Goal: Transaction & Acquisition: Purchase product/service

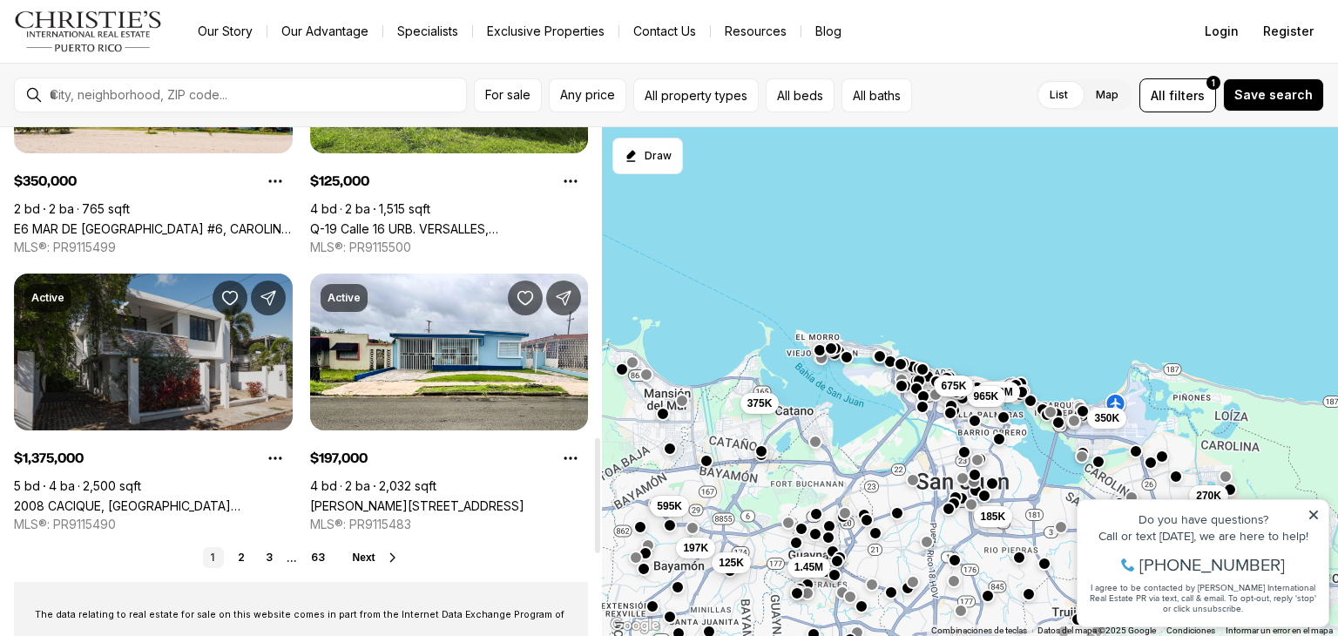
scroll to position [1481, 0]
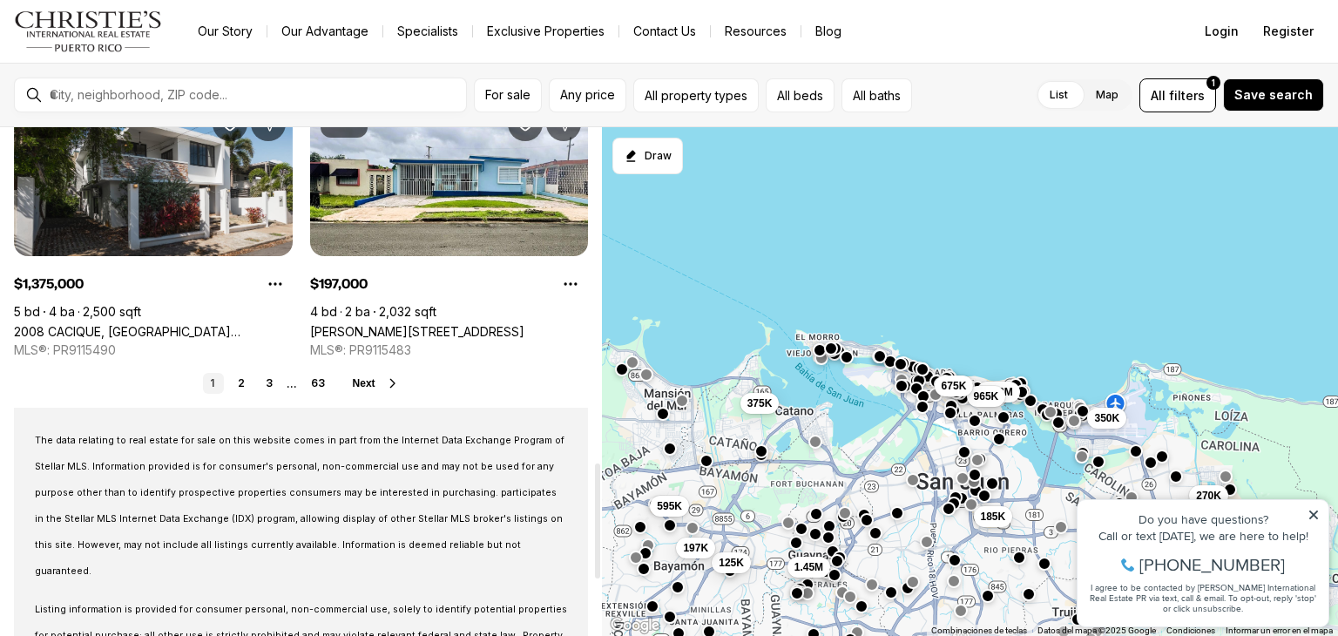
click at [388, 381] on icon at bounding box center [393, 383] width 14 height 14
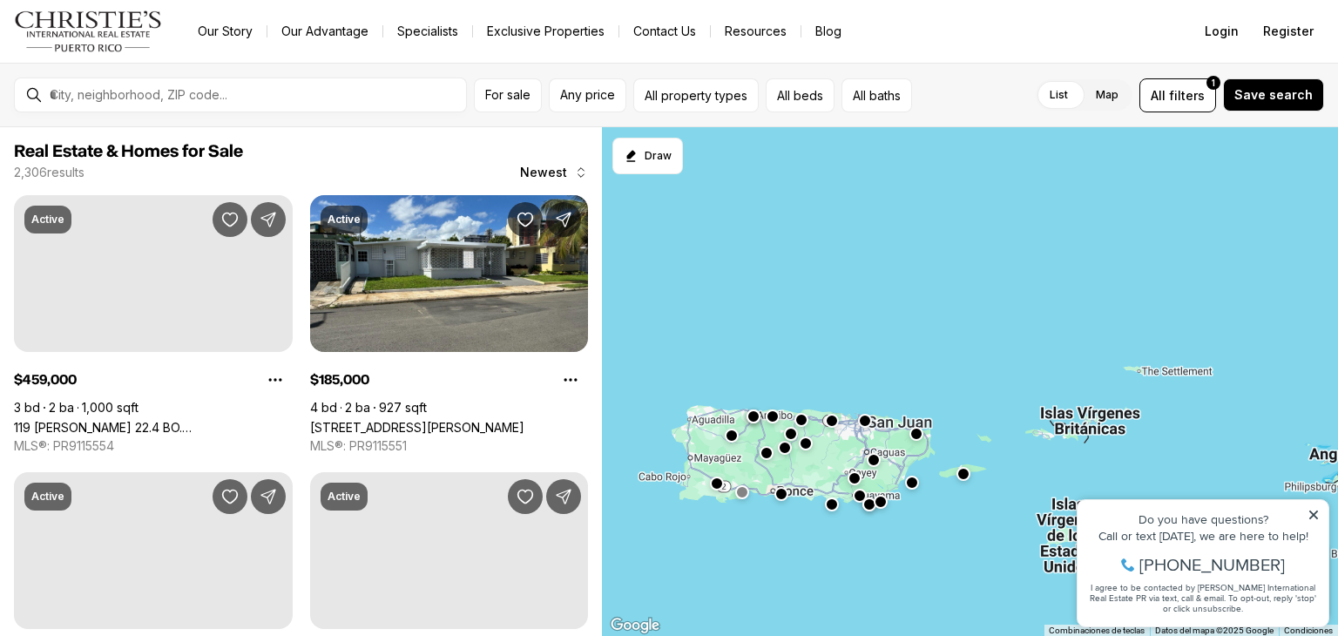
drag, startPoint x: 861, startPoint y: 527, endPoint x: 902, endPoint y: 526, distance: 41.8
click at [902, 526] on div at bounding box center [970, 382] width 736 height 510
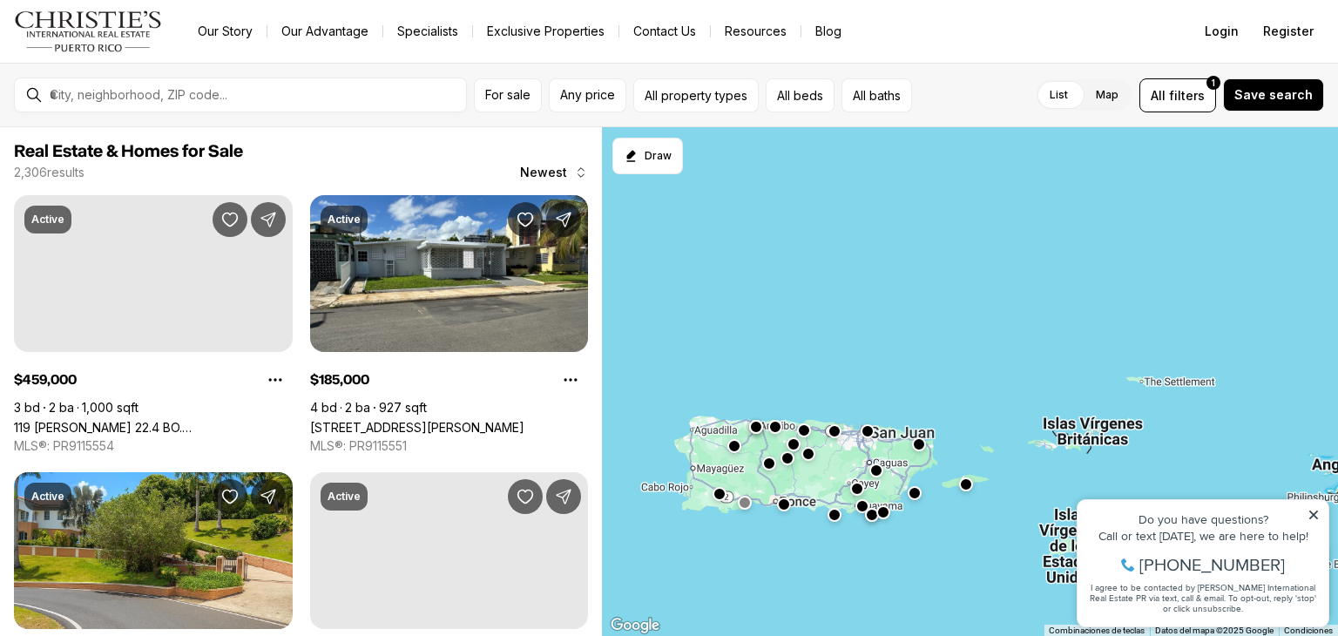
drag, startPoint x: 769, startPoint y: 515, endPoint x: 799, endPoint y: 517, distance: 29.7
click at [800, 523] on div at bounding box center [970, 382] width 736 height 510
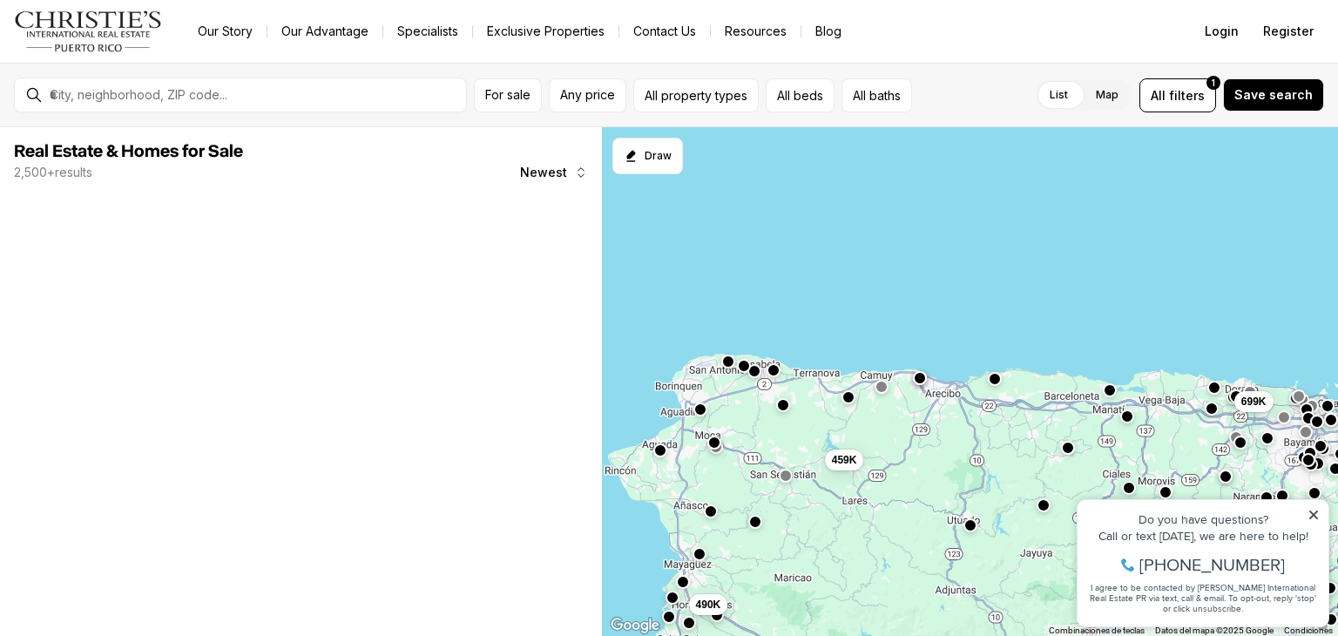
click at [746, 375] on div "647K 615K 350K 490K 699K 459K" at bounding box center [970, 382] width 736 height 510
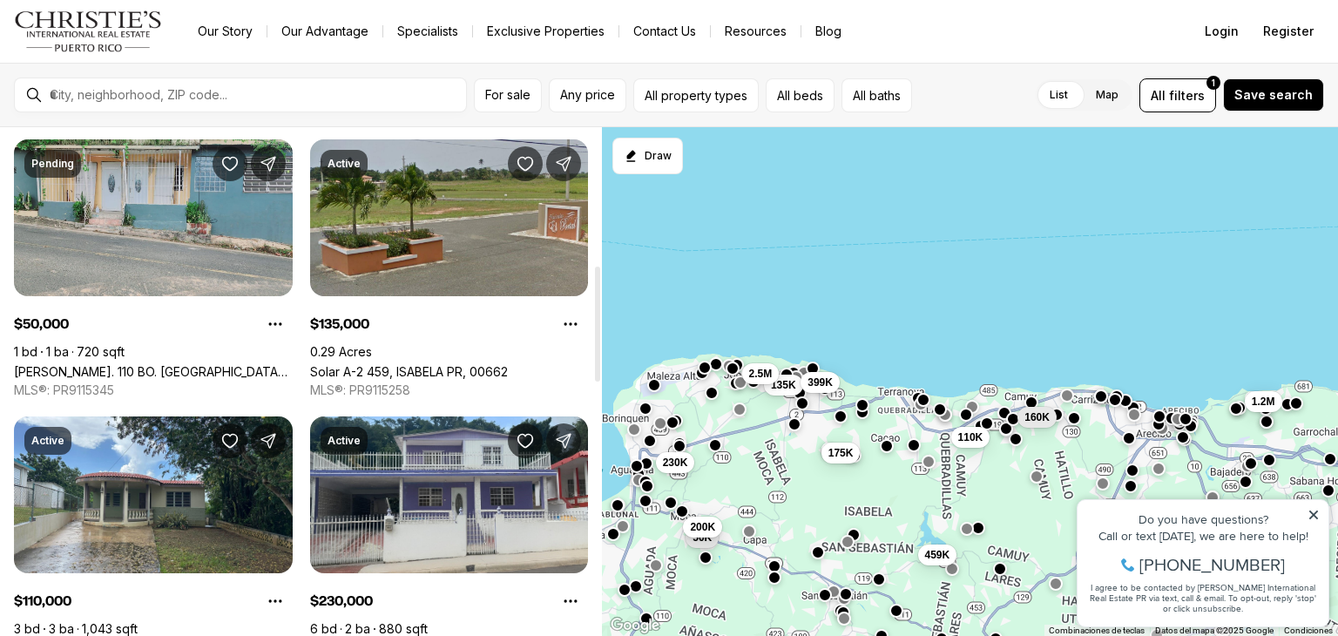
scroll to position [610, 0]
click at [226, 364] on link "[PERSON_NAME]. 110 BO. [GEOGRAPHIC_DATA], [GEOGRAPHIC_DATA], 00676" at bounding box center [153, 371] width 279 height 15
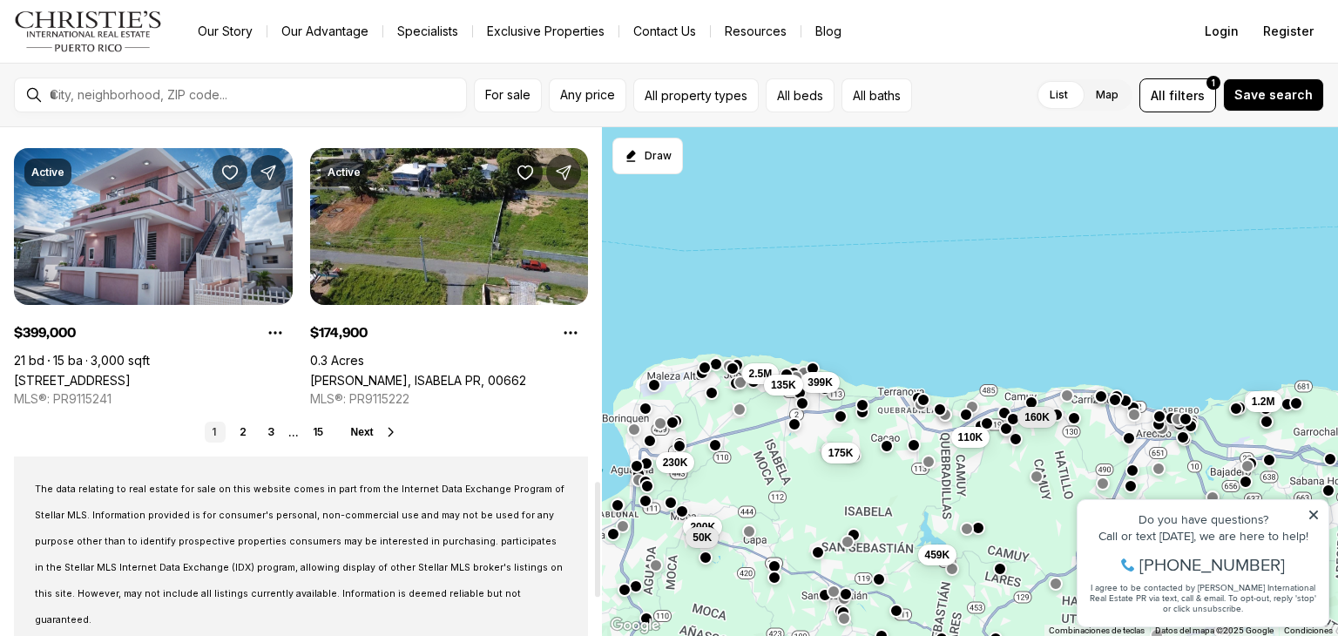
scroll to position [1568, 0]
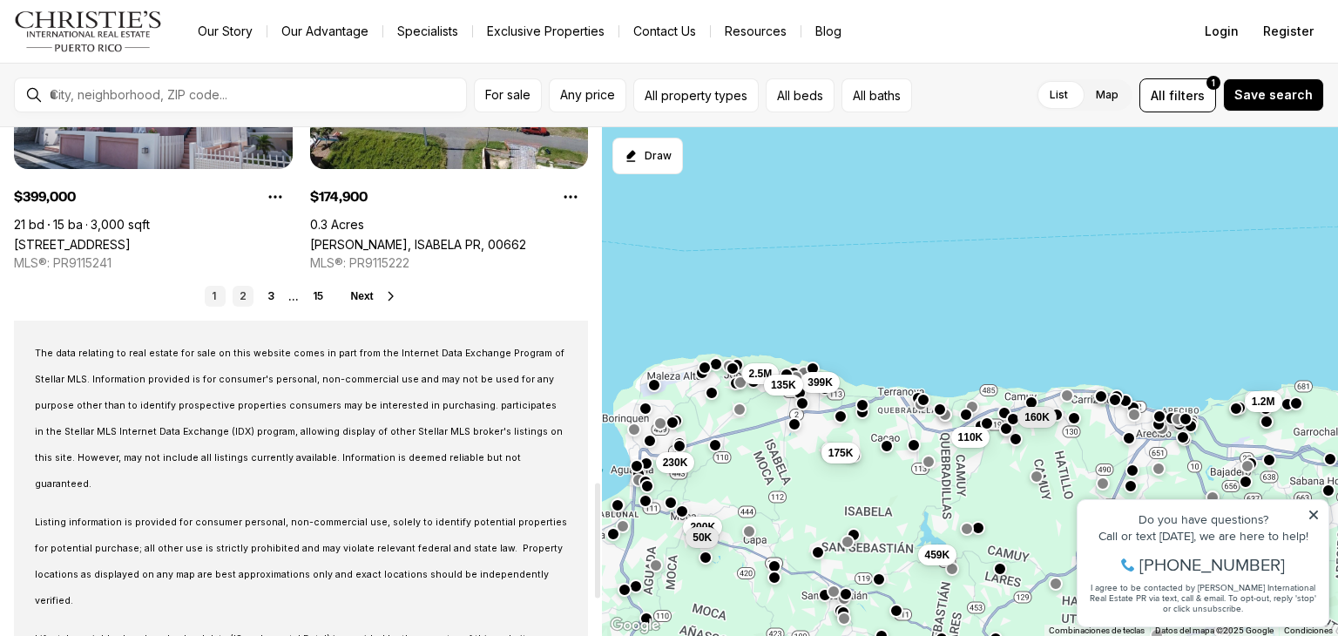
click at [243, 299] on link "2" at bounding box center [243, 296] width 21 height 21
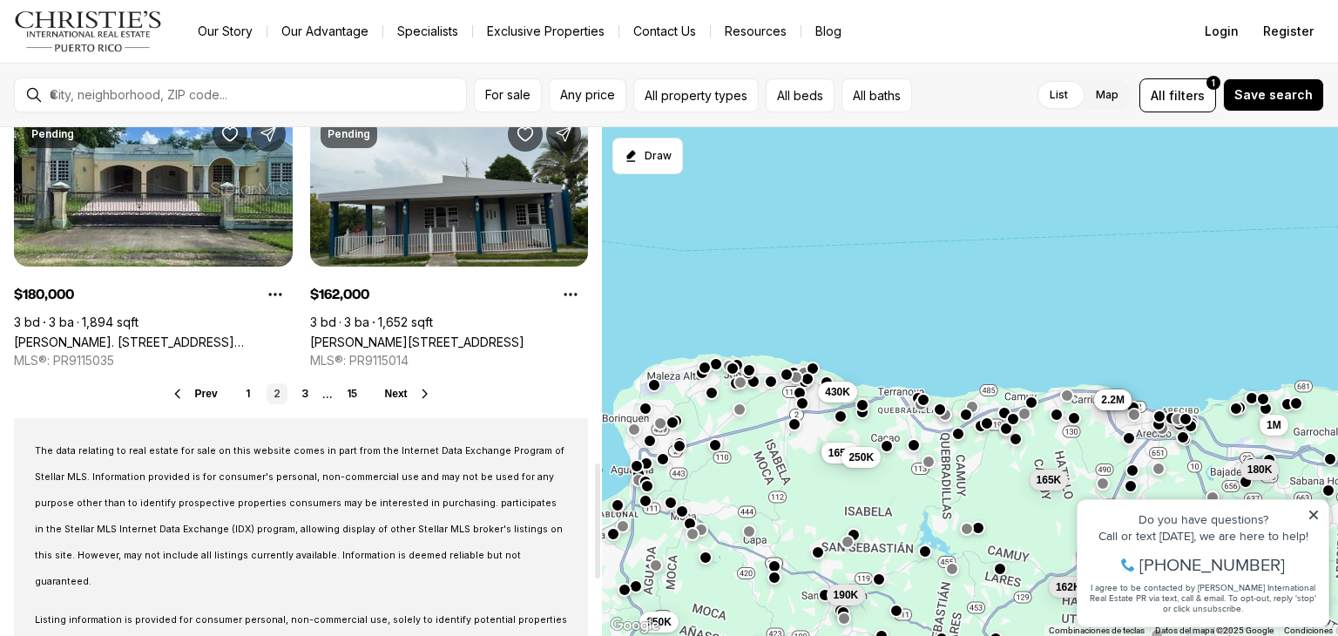
scroll to position [1481, 0]
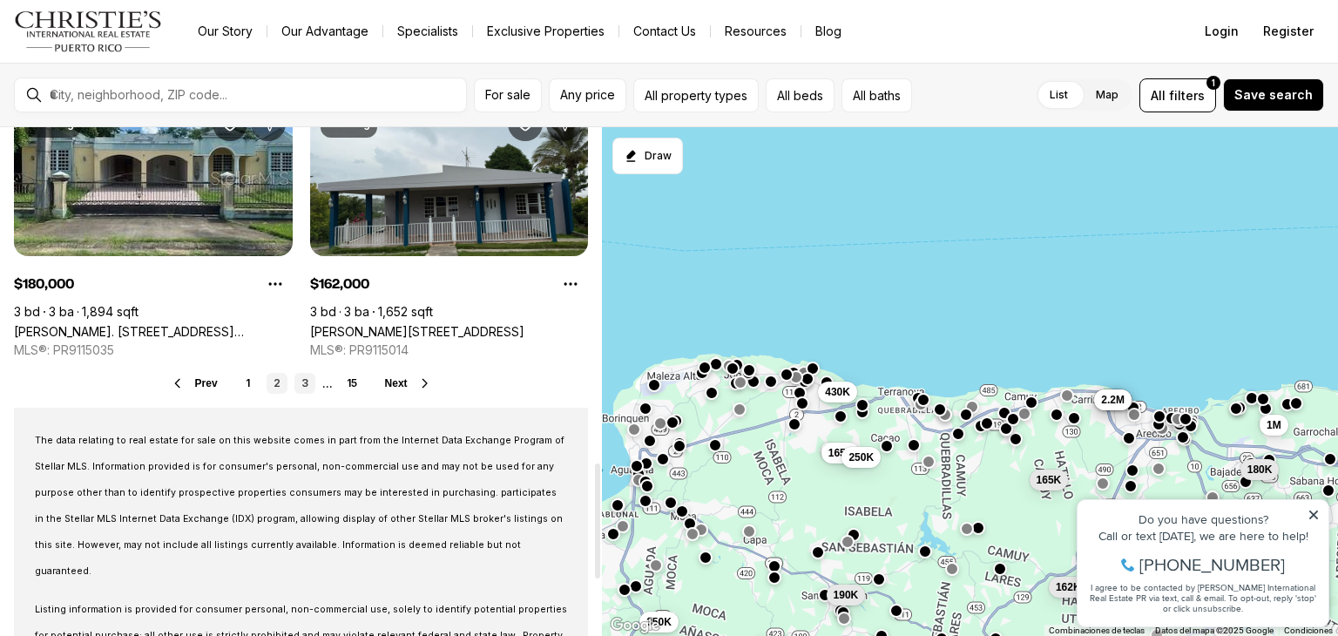
click at [303, 388] on link "3" at bounding box center [304, 383] width 21 height 21
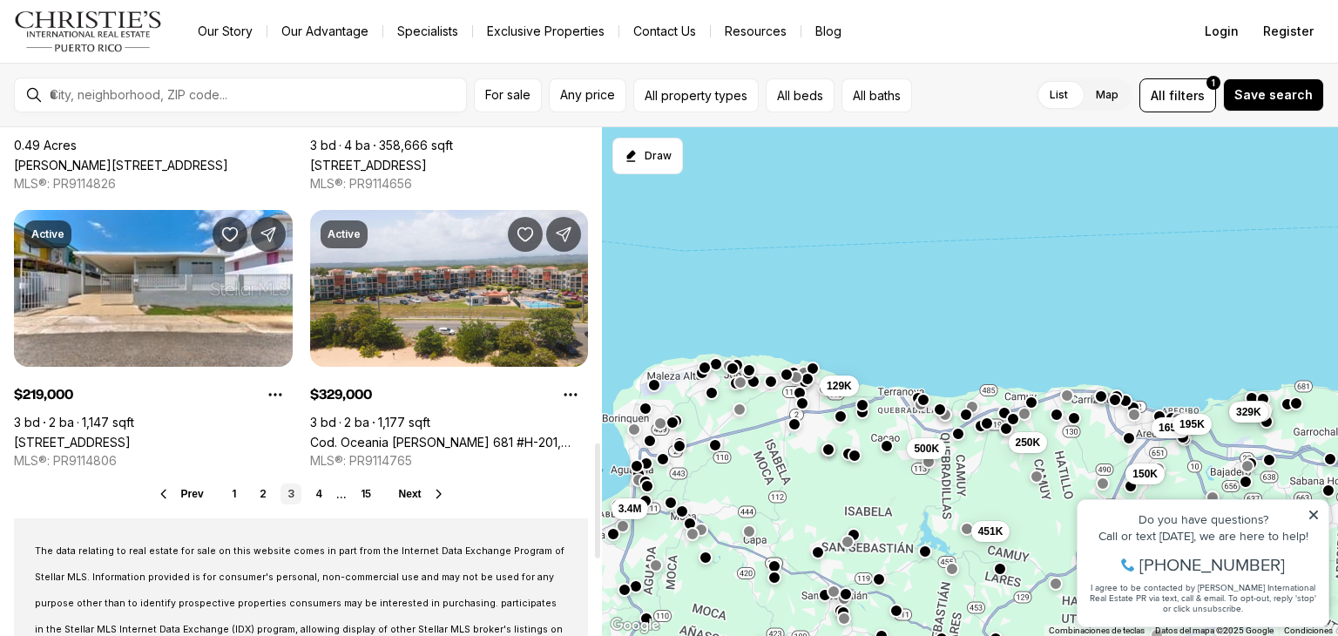
scroll to position [1394, 0]
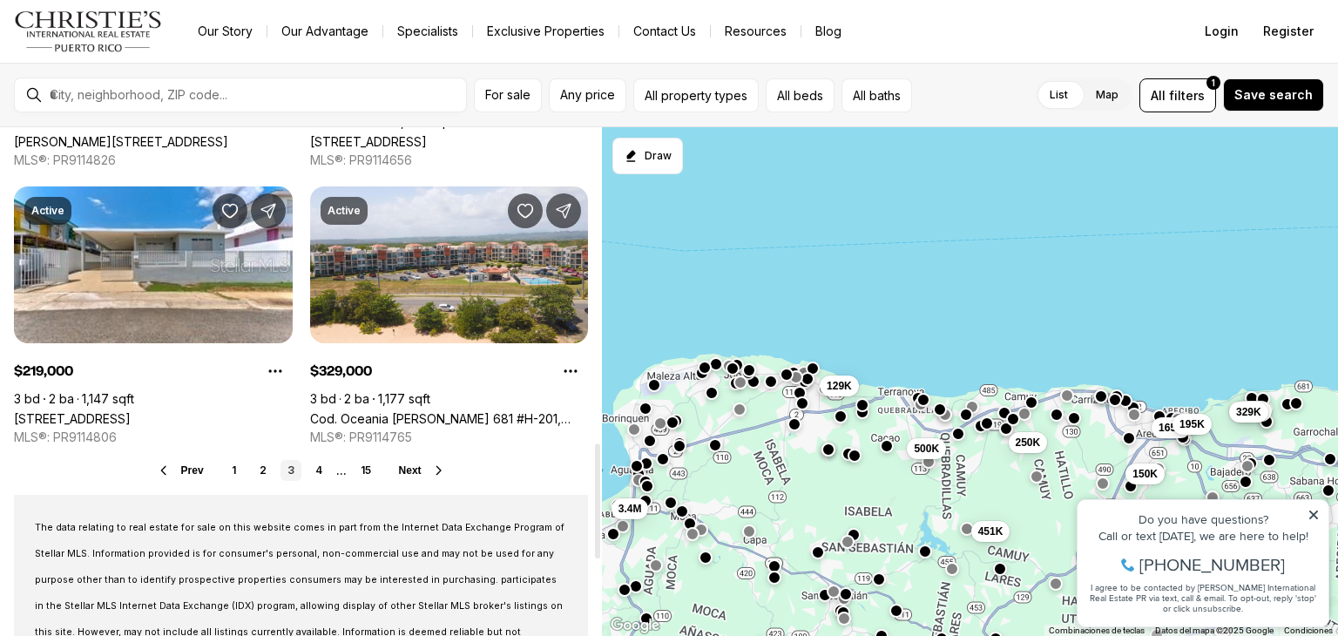
click at [314, 478] on link "4" at bounding box center [318, 470] width 21 height 21
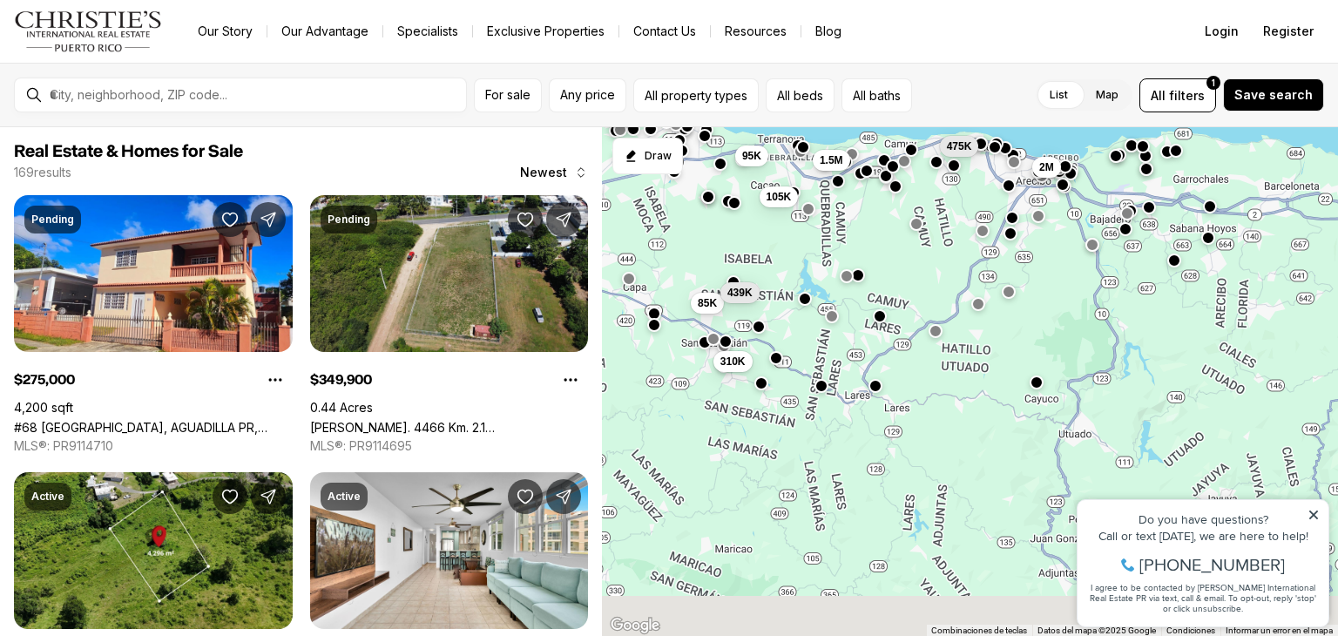
drag, startPoint x: 984, startPoint y: 447, endPoint x: 847, endPoint y: 195, distance: 286.9
click at [862, 177] on div "105K 475K 2M 1.5M 85K 439K 310K 350K 275K 440K 95K" at bounding box center [970, 382] width 736 height 510
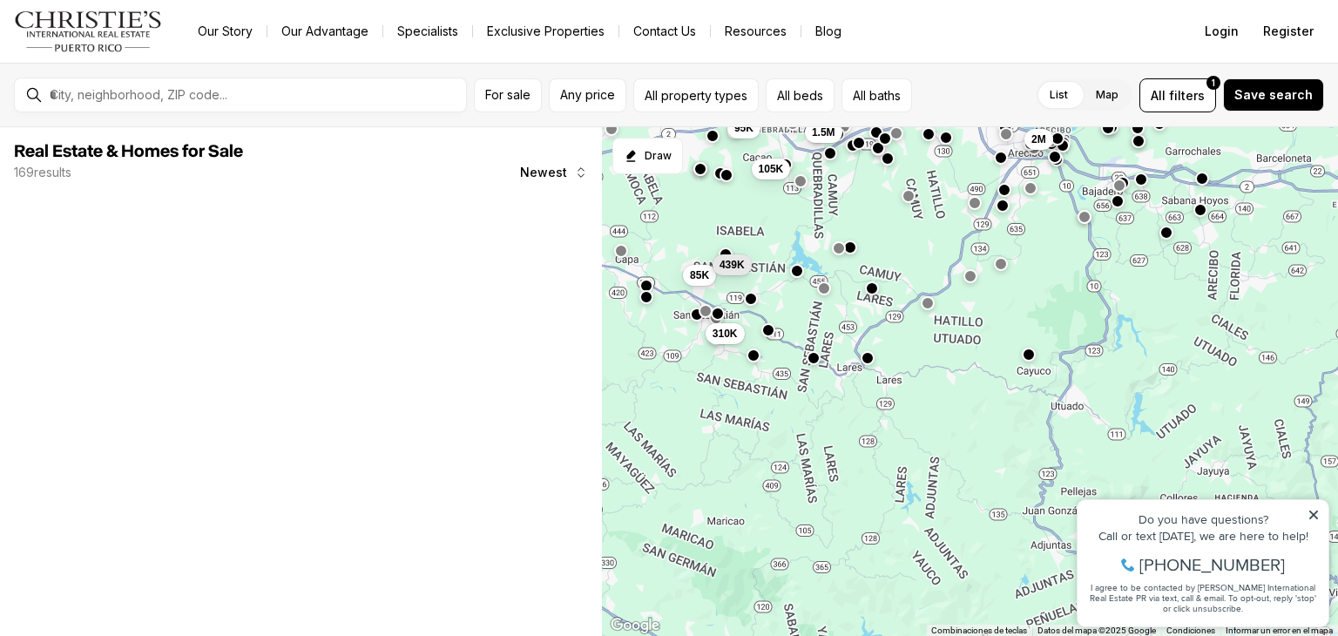
drag, startPoint x: 861, startPoint y: 334, endPoint x: 851, endPoint y: 304, distance: 31.1
click at [851, 304] on div "105K 2M 1.5M 85K 439K 310K 95K" at bounding box center [970, 382] width 736 height 510
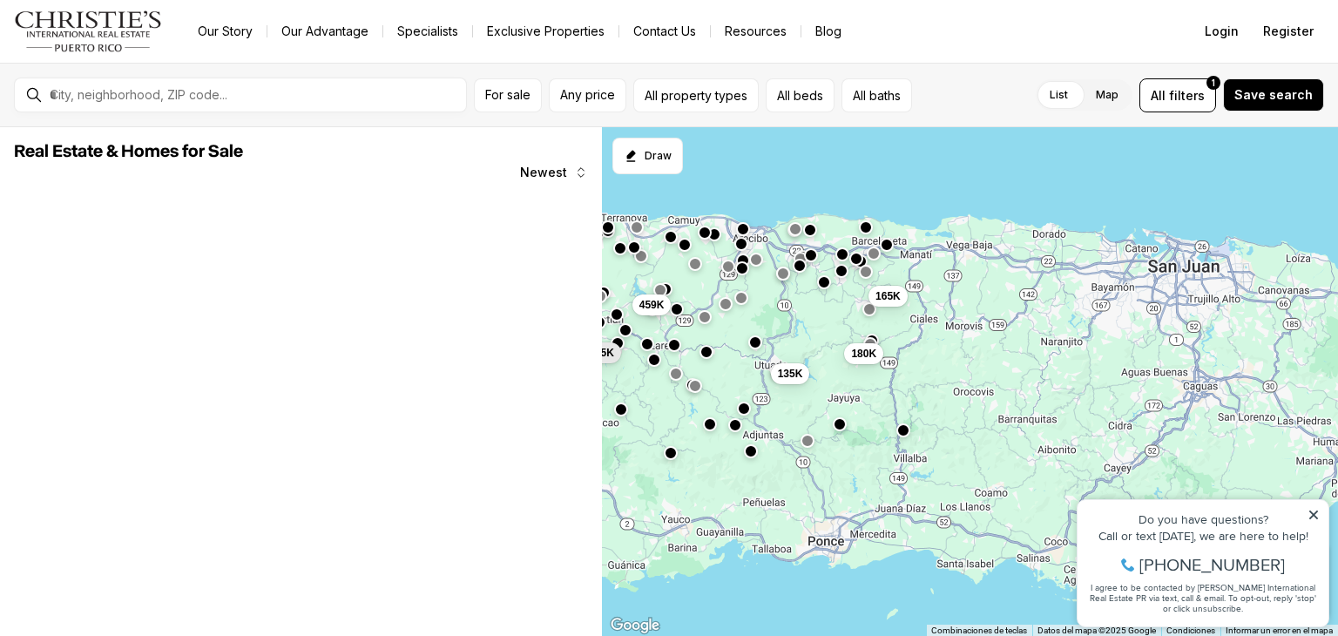
drag, startPoint x: 724, startPoint y: 334, endPoint x: 739, endPoint y: 335, distance: 14.9
click at [695, 356] on div "459K 135K 165K 180K 289K 65K" at bounding box center [970, 382] width 736 height 510
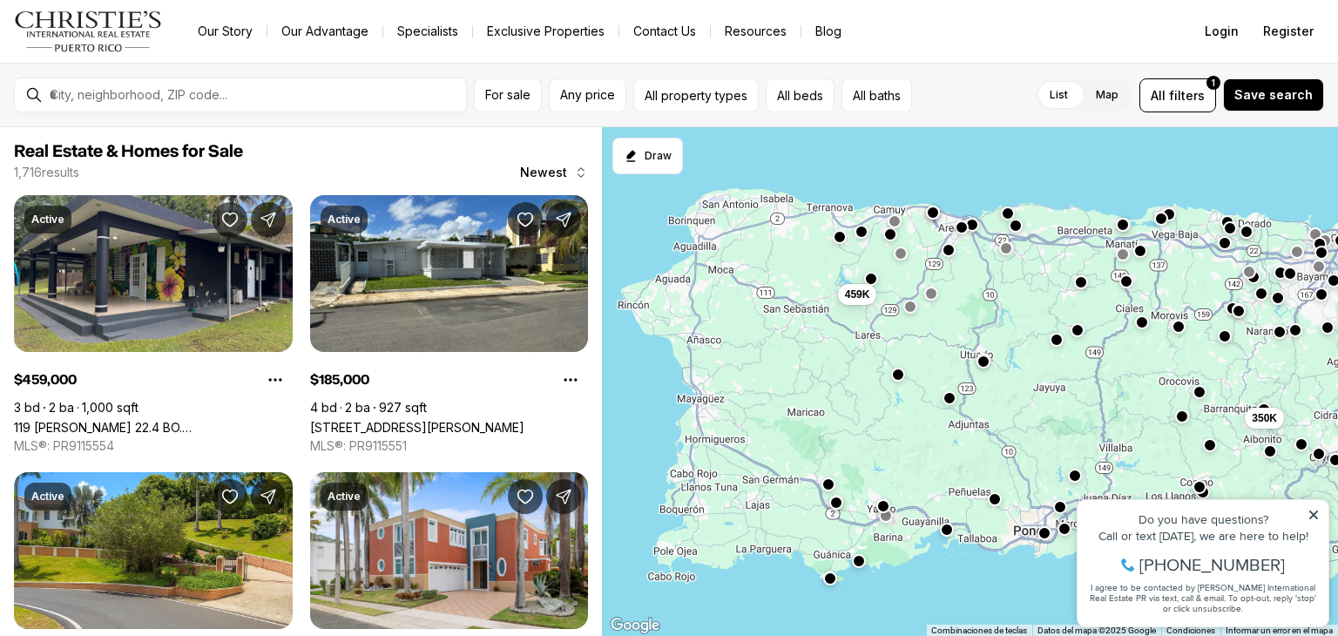
drag, startPoint x: 658, startPoint y: 339, endPoint x: 898, endPoint y: 304, distance: 242.0
click at [898, 304] on div "459K 350K 450K 647K 615K 249K 270K" at bounding box center [970, 382] width 736 height 510
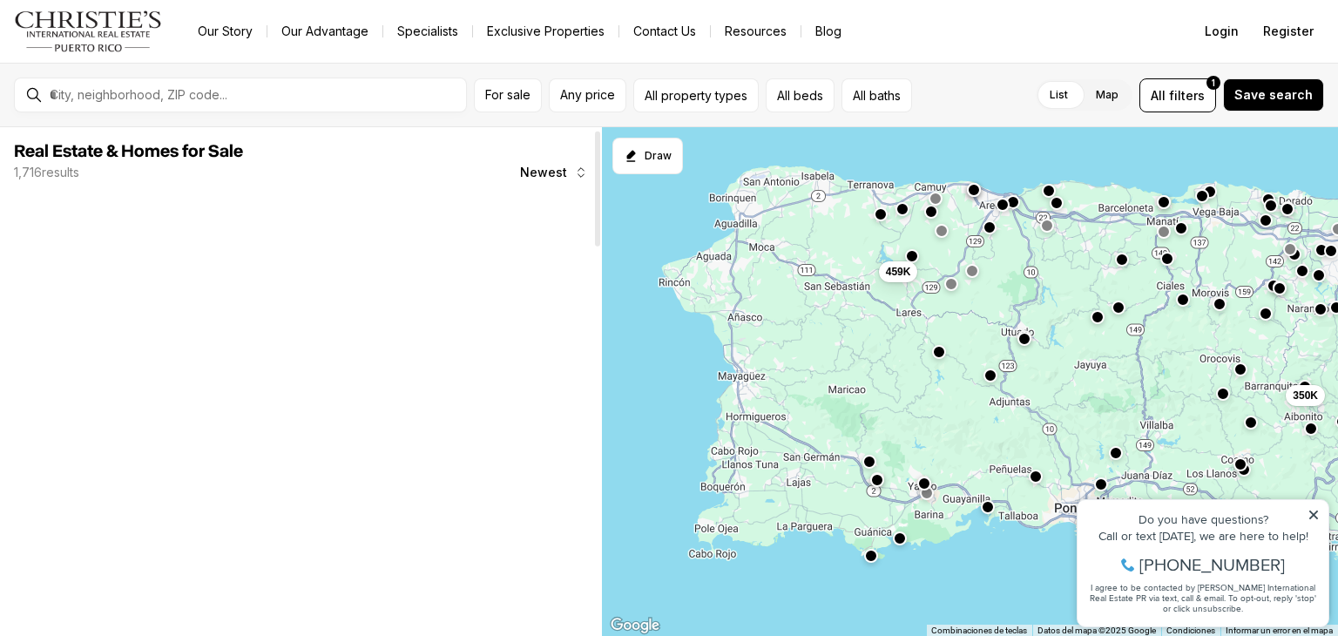
scroll to position [87, 0]
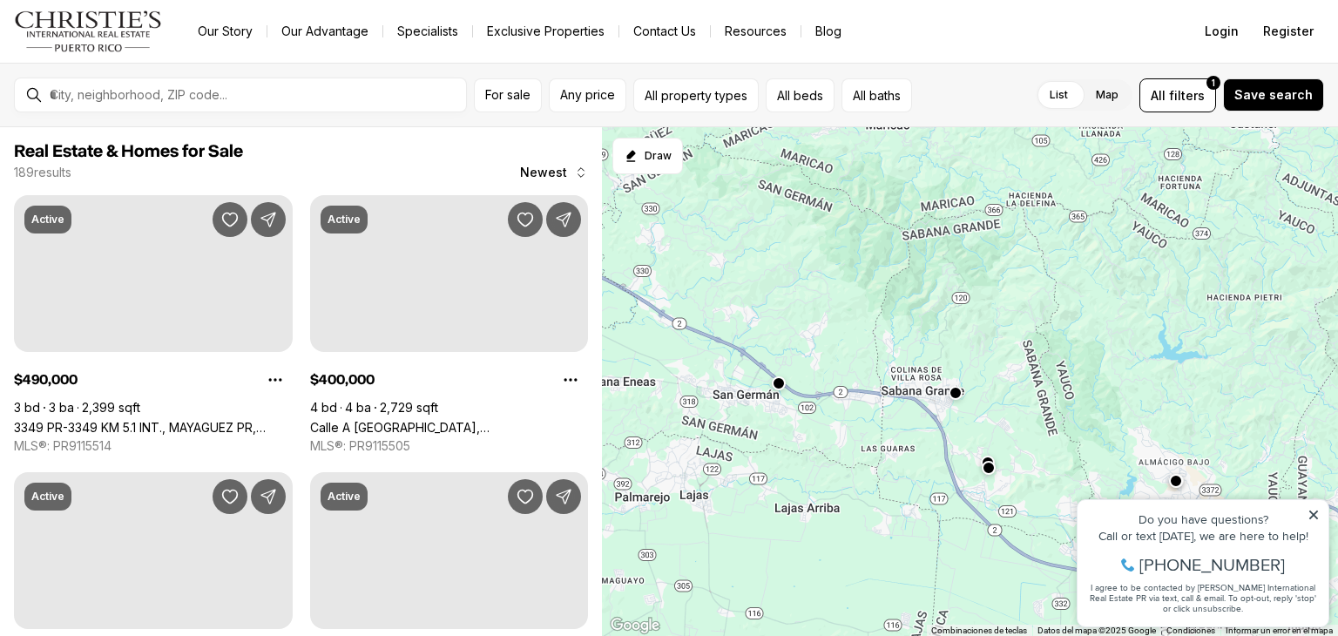
drag, startPoint x: 807, startPoint y: 433, endPoint x: 814, endPoint y: 461, distance: 28.7
click at [814, 461] on div at bounding box center [970, 382] width 736 height 510
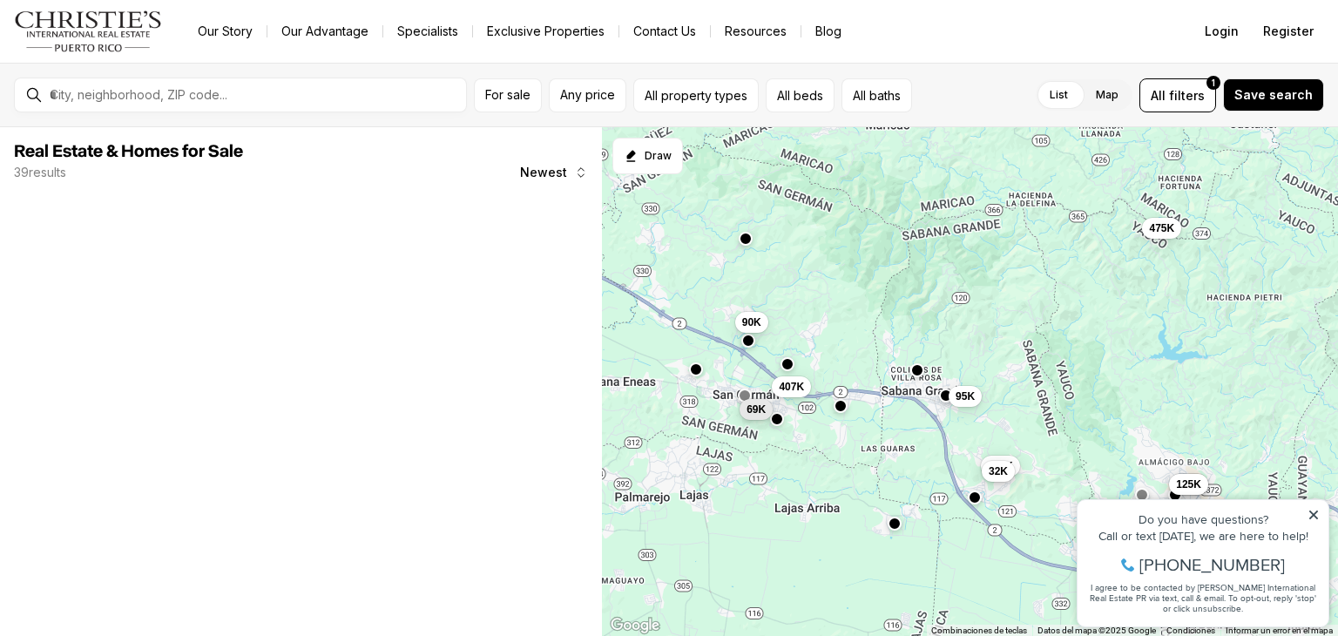
click at [746, 414] on span "69K" at bounding box center [755, 409] width 19 height 14
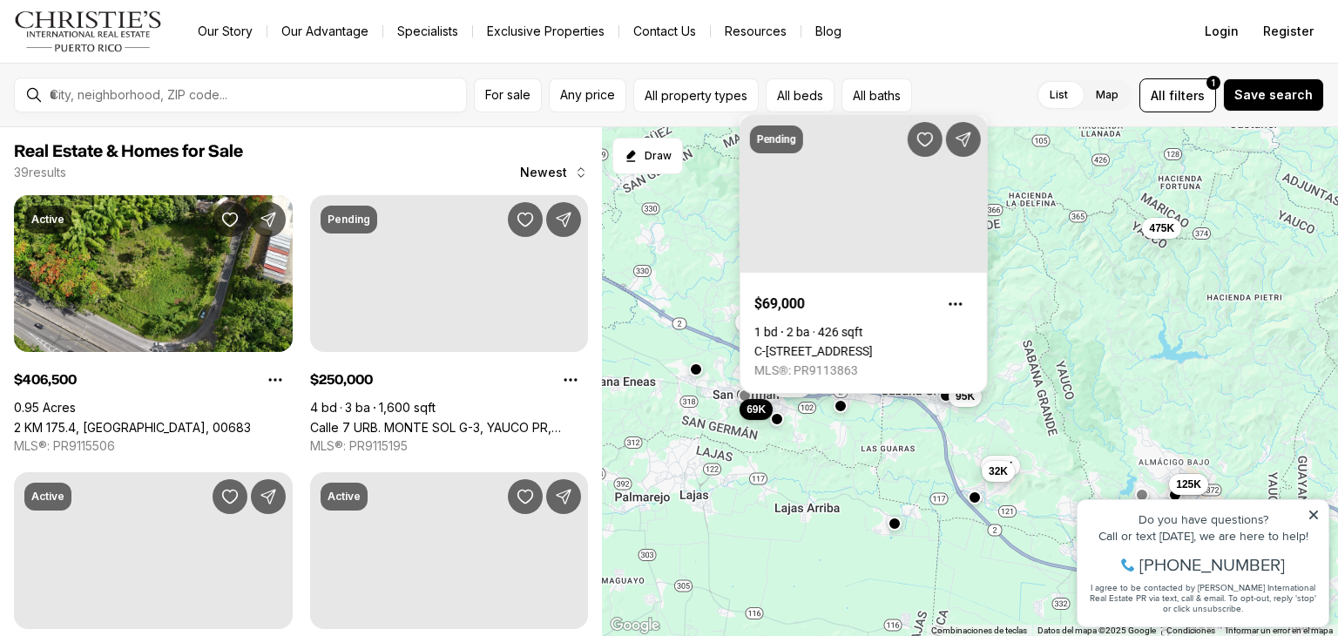
click at [792, 344] on link "C-7 SAFIRO ST., PUEBLO NUEVO, SAN GERMAN PR, 00683" at bounding box center [813, 351] width 118 height 14
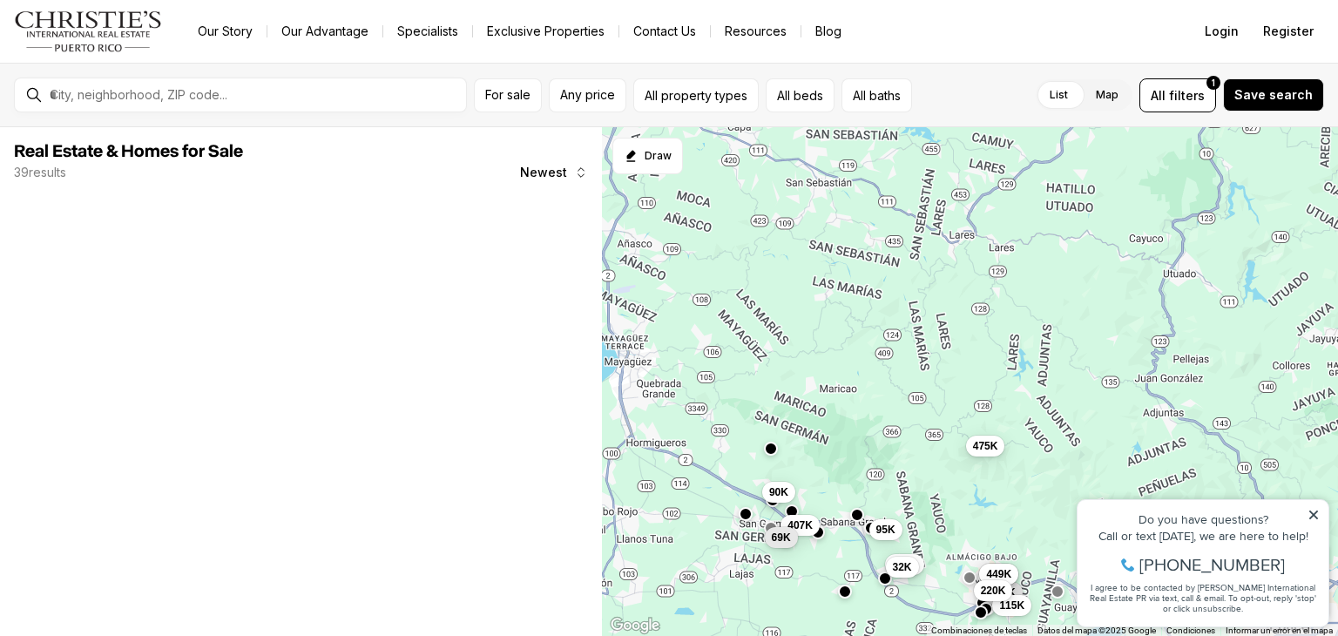
drag, startPoint x: 870, startPoint y: 346, endPoint x: 885, endPoint y: 450, distance: 105.6
click at [913, 523] on div "407K 250K 95K 117K 32K 125K 449K 115K 220K 69K 90K 475K" at bounding box center [970, 382] width 736 height 510
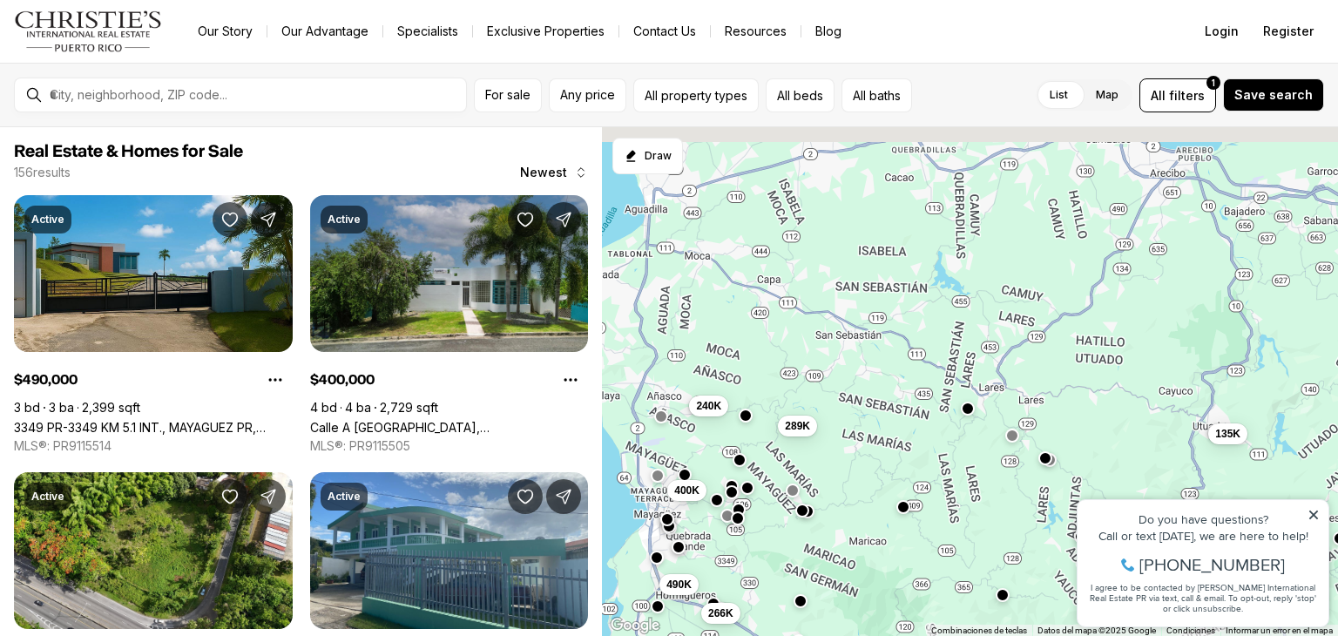
drag, startPoint x: 811, startPoint y: 355, endPoint x: 871, endPoint y: 425, distance: 92.7
click at [864, 438] on div "407K 135K 289K 400K 240K 490K 266K" at bounding box center [970, 382] width 736 height 510
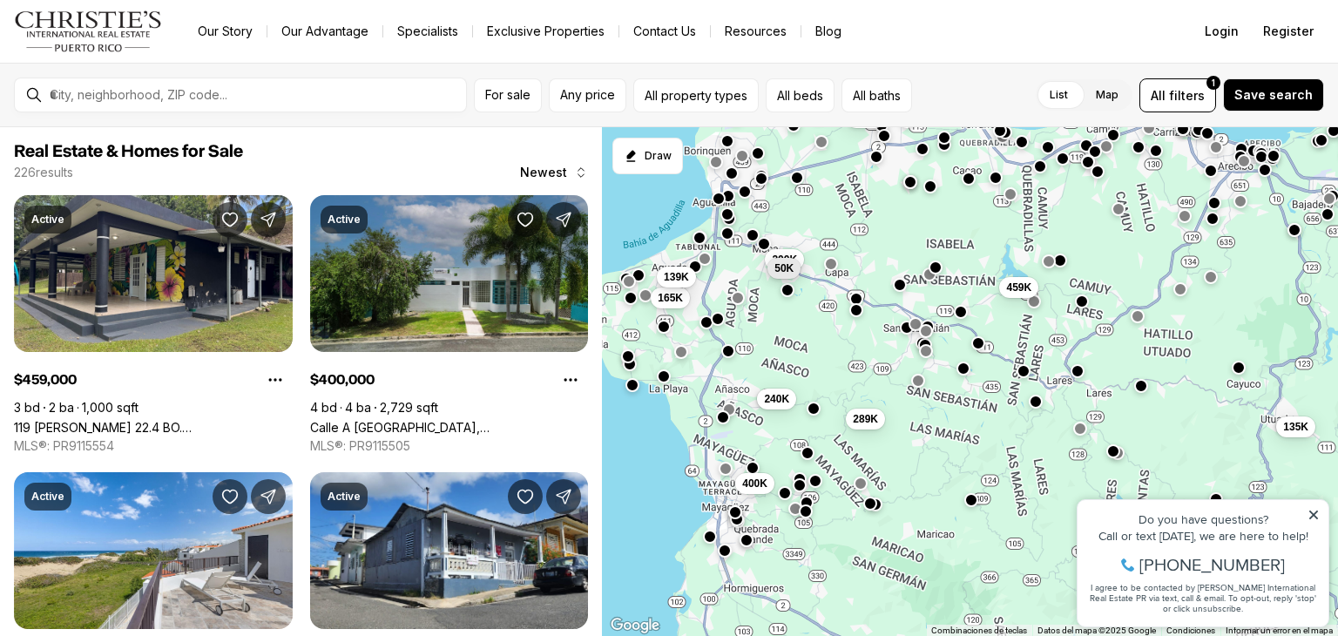
drag, startPoint x: 766, startPoint y: 366, endPoint x: 788, endPoint y: 250, distance: 117.9
click at [788, 257] on button "50K" at bounding box center [783, 267] width 33 height 21
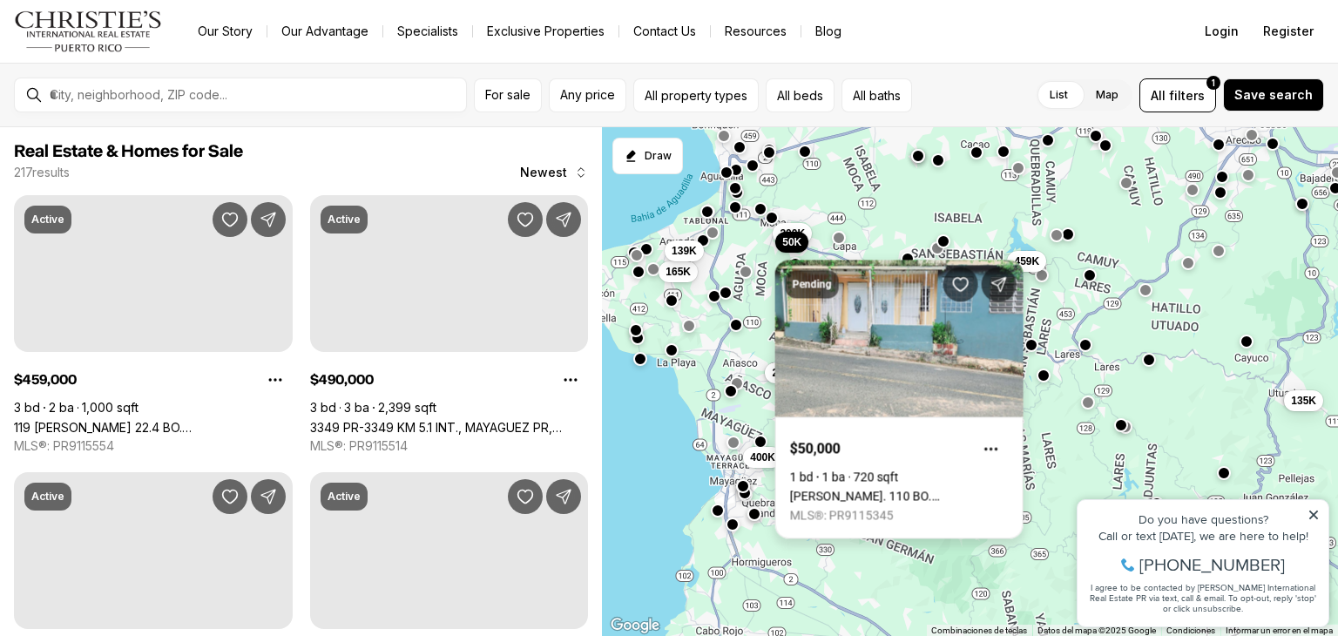
click at [873, 489] on link "[PERSON_NAME]. 110 BO. [GEOGRAPHIC_DATA], [GEOGRAPHIC_DATA], 00676" at bounding box center [899, 496] width 219 height 14
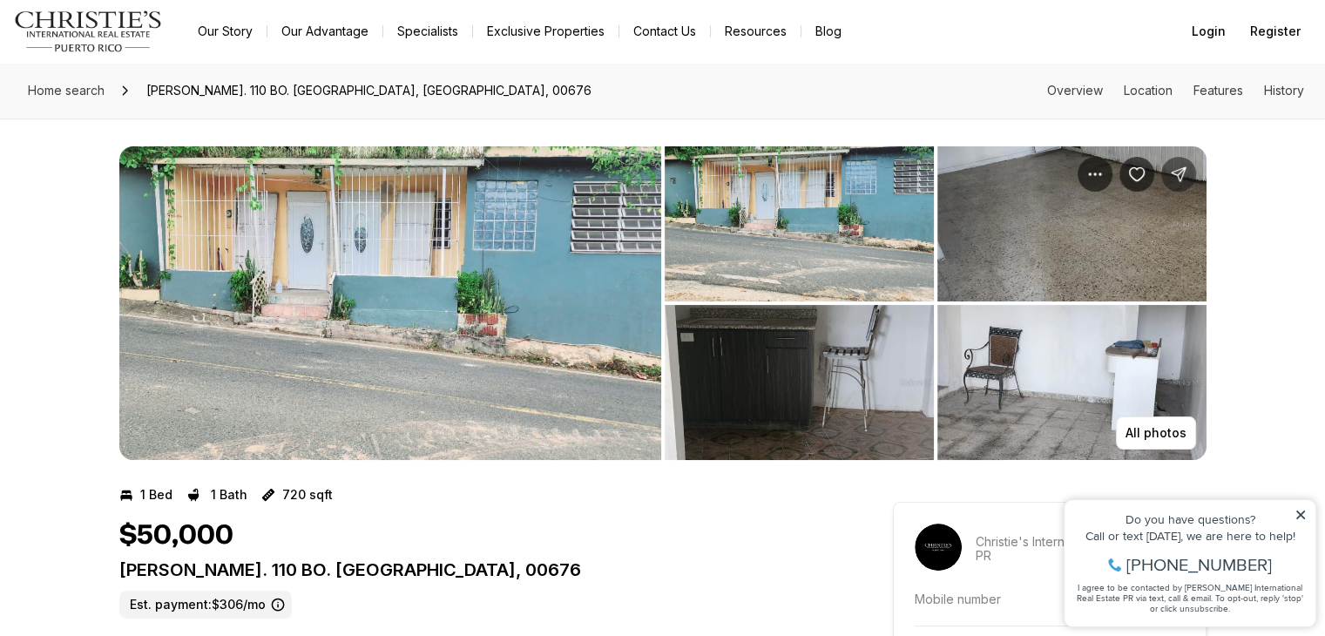
click at [1185, 179] on icon "Share Property: Carr. 110 BO. PUEBLO" at bounding box center [1178, 173] width 17 height 17
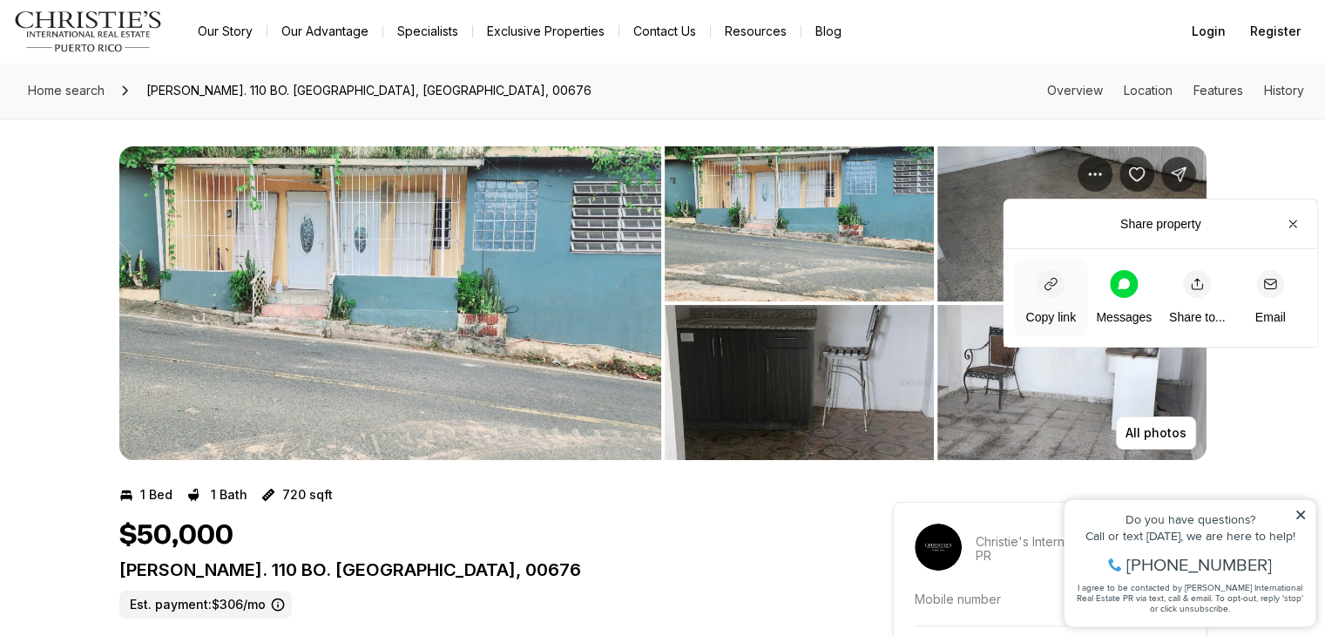
click at [1047, 291] on div "button" at bounding box center [1051, 284] width 28 height 28
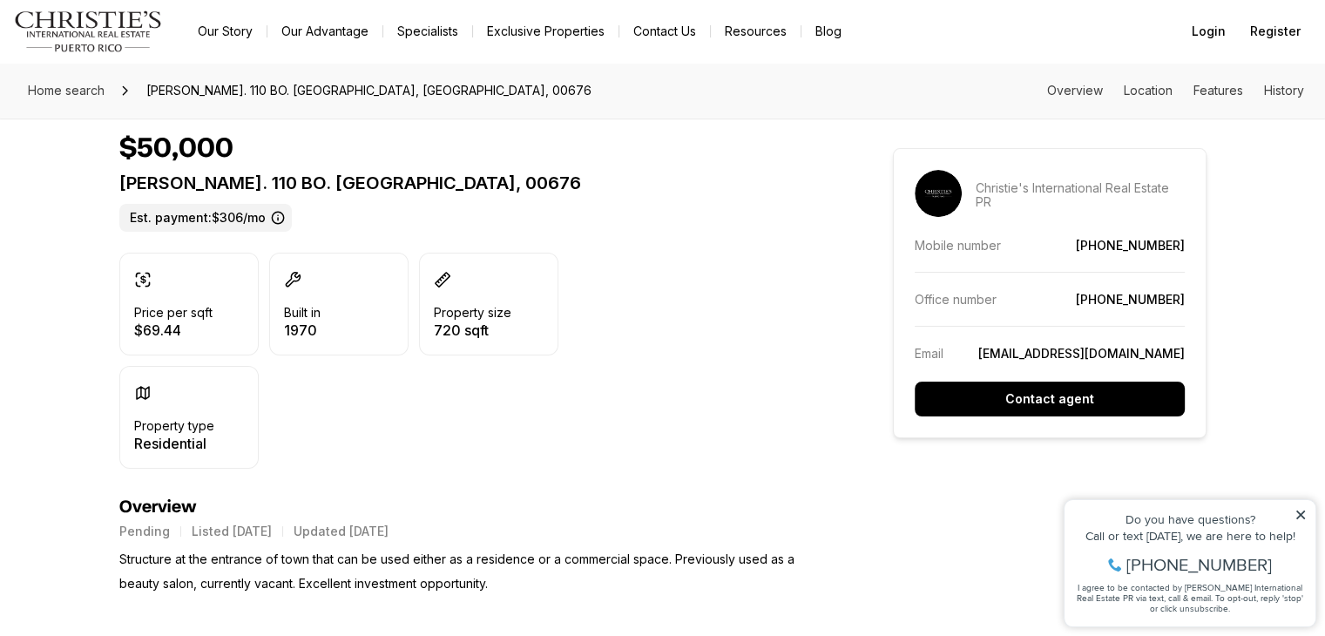
scroll to position [261, 0]
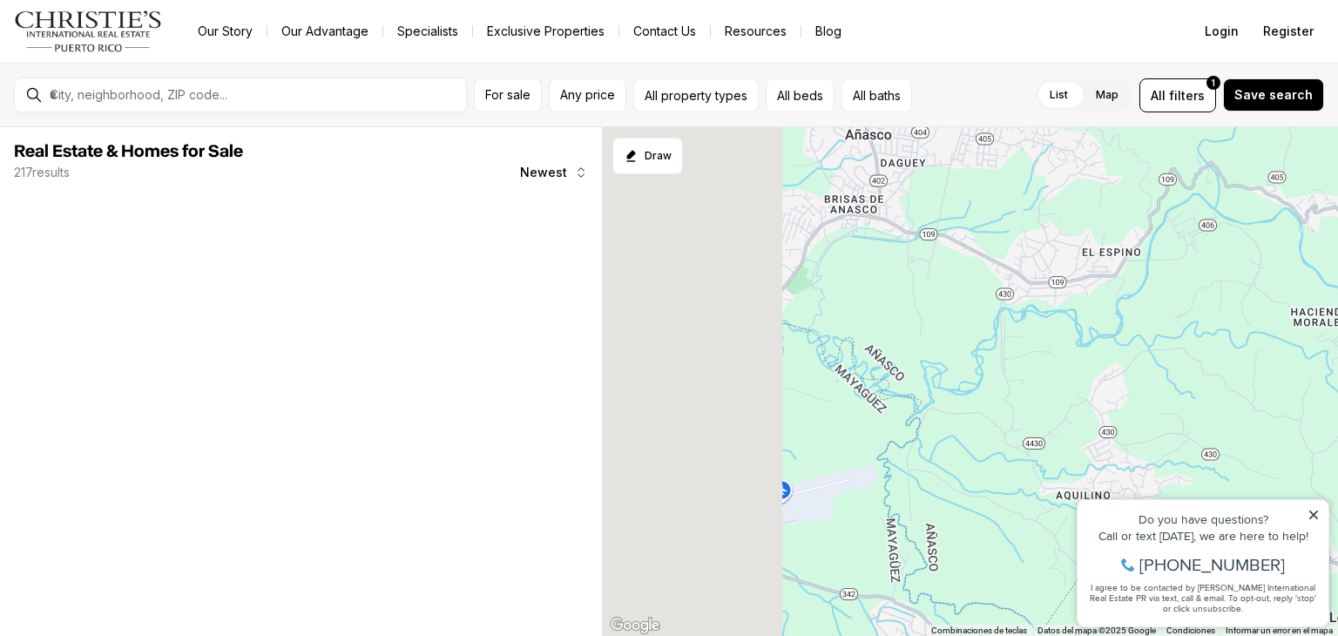
drag, startPoint x: 693, startPoint y: 346, endPoint x: 870, endPoint y: 483, distance: 224.1
click at [870, 483] on div at bounding box center [970, 382] width 736 height 510
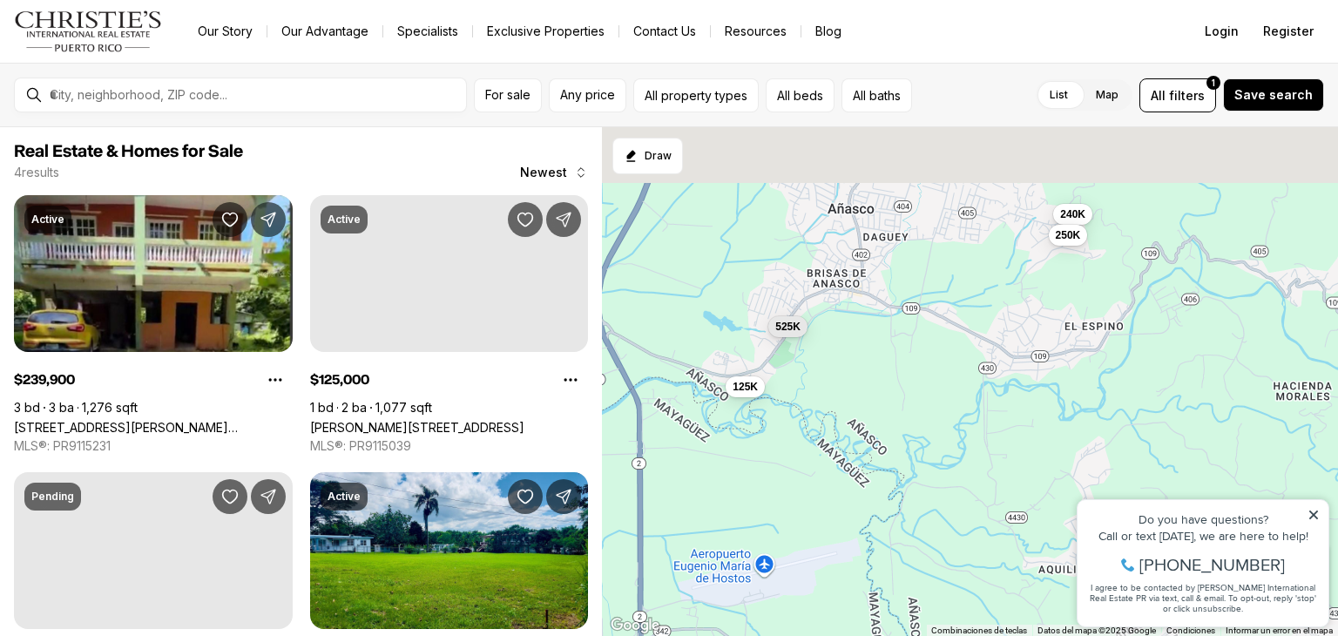
drag, startPoint x: 1008, startPoint y: 260, endPoint x: 985, endPoint y: 341, distance: 83.3
click at [990, 337] on div "240K 125K 525K 250K" at bounding box center [970, 382] width 736 height 510
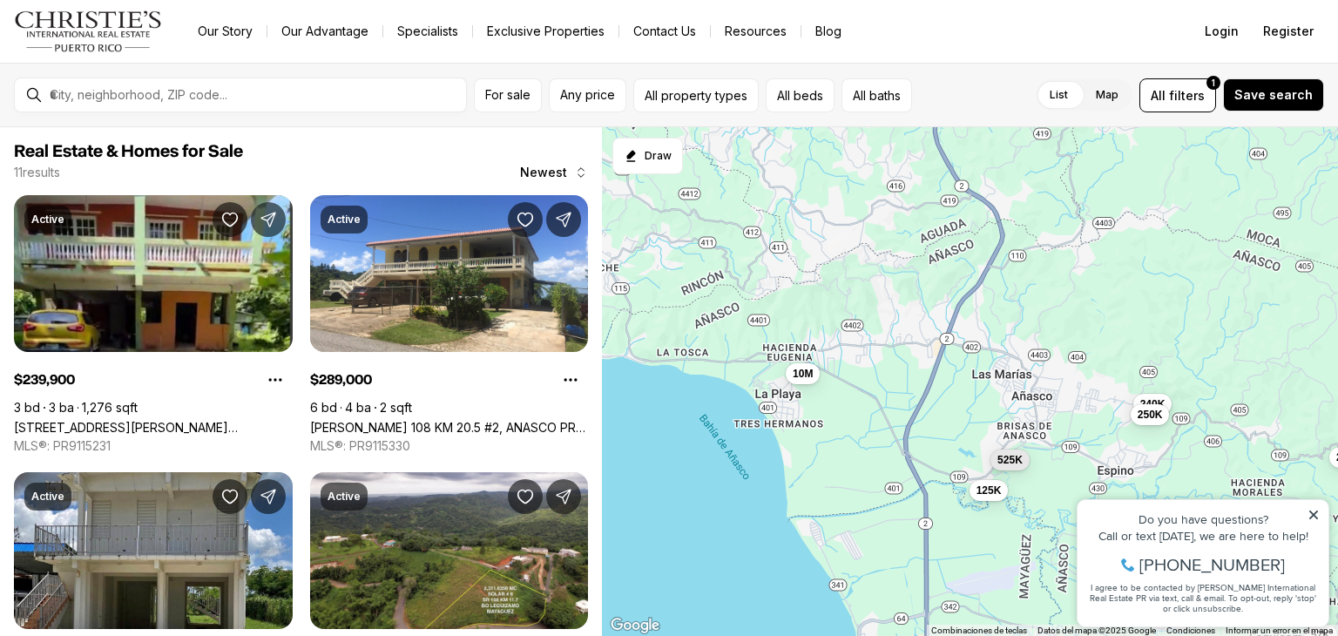
drag, startPoint x: 906, startPoint y: 415, endPoint x: 1059, endPoint y: 509, distance: 179.4
click at [1058, 509] on div "240K 125K 525K 250K 289K 57K 299K 525K 155K 10M 70K" at bounding box center [970, 382] width 736 height 510
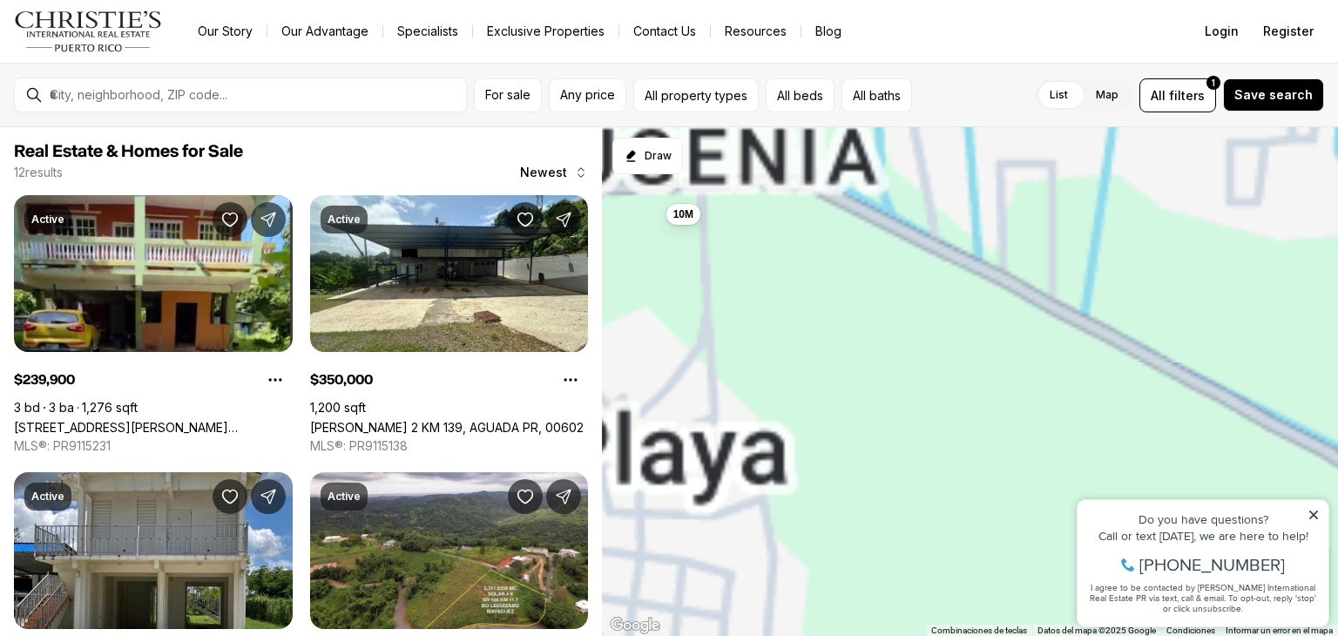
drag, startPoint x: 689, startPoint y: 334, endPoint x: 753, endPoint y: 384, distance: 81.9
click at [753, 384] on div "10M" at bounding box center [970, 382] width 736 height 510
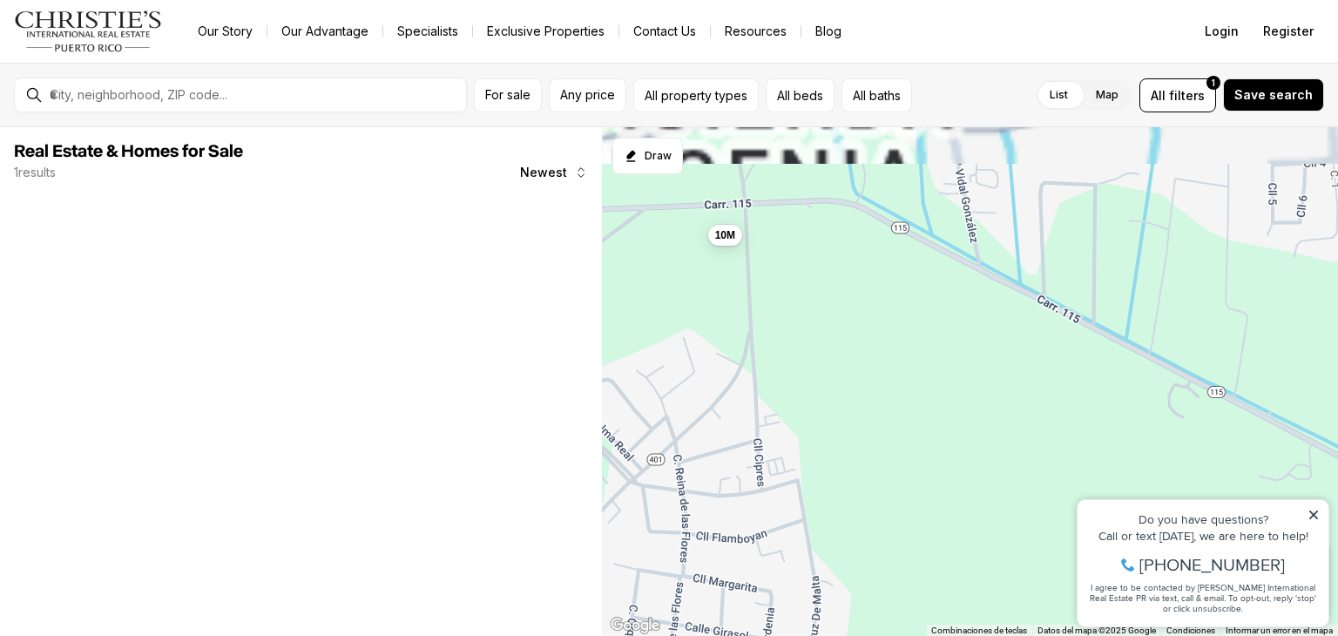
click at [725, 245] on div "10M" at bounding box center [970, 382] width 736 height 510
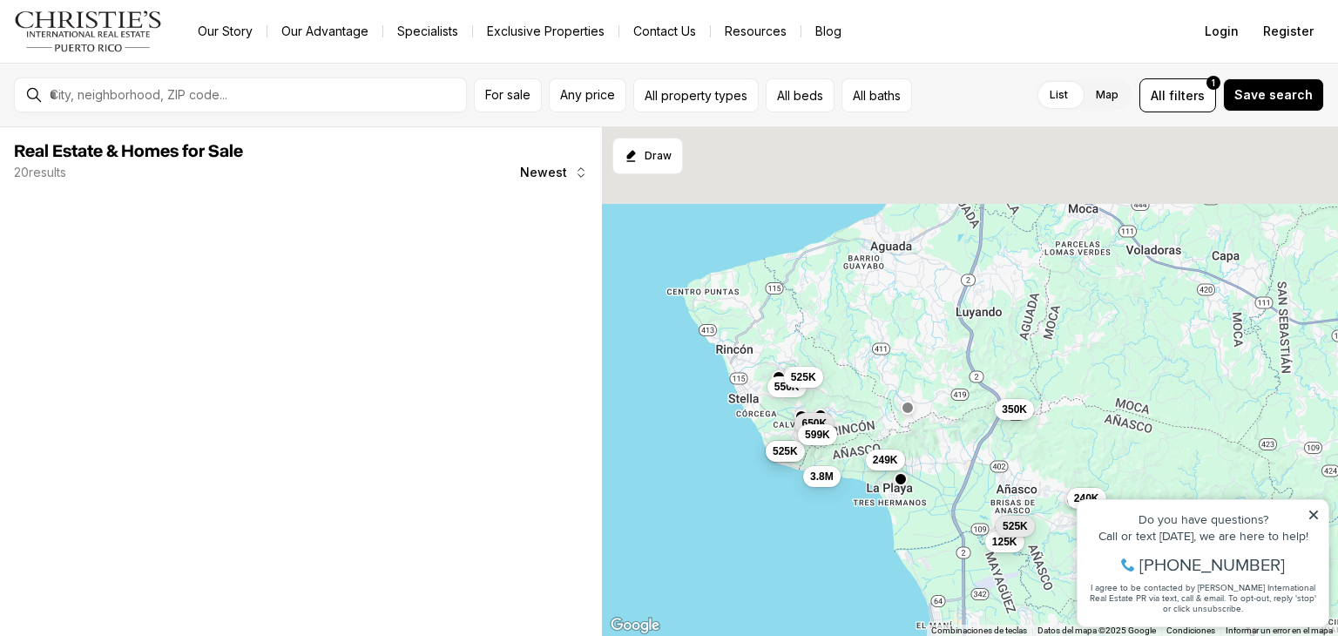
drag, startPoint x: 861, startPoint y: 370, endPoint x: 890, endPoint y: 503, distance: 136.5
click at [884, 494] on div "240K 350K 125K 550K 450K 525K 525K 650K 3.8M 599K 249K 525K" at bounding box center [970, 382] width 736 height 510
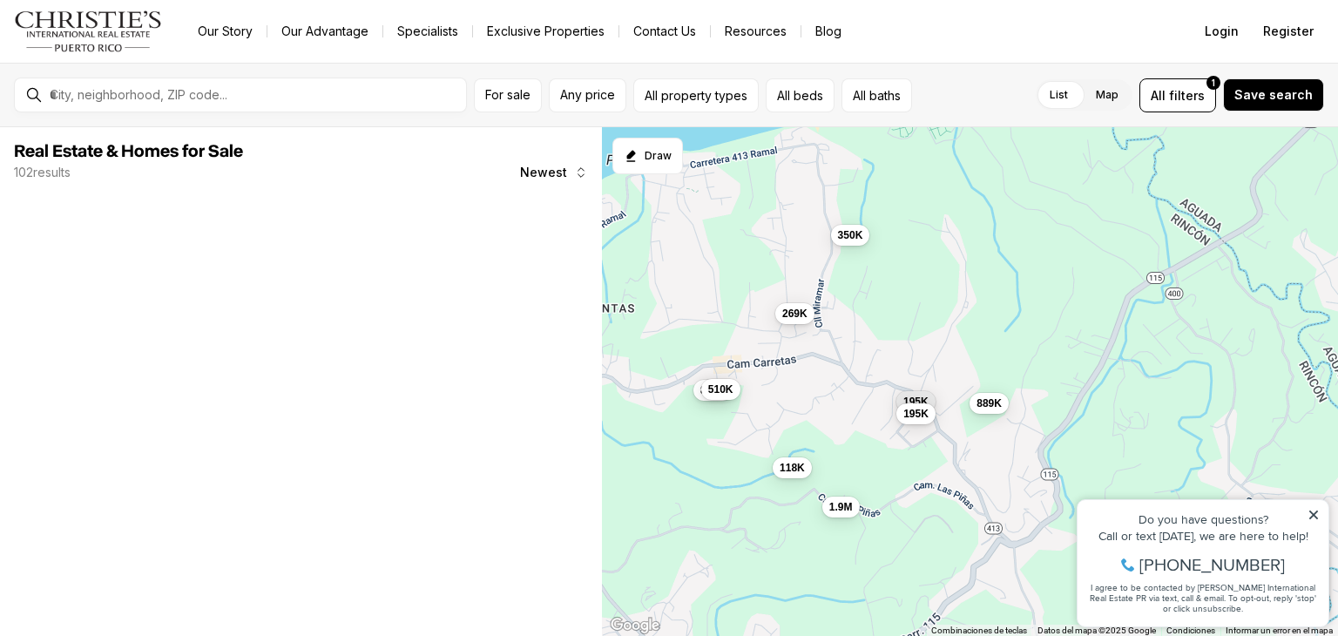
drag, startPoint x: 755, startPoint y: 314, endPoint x: 839, endPoint y: 389, distance: 112.3
click at [839, 388] on div "428K 845K 510K 118K 269K 1.8M 1.9M 350K 195K 195K 889K 189K" at bounding box center [970, 382] width 736 height 510
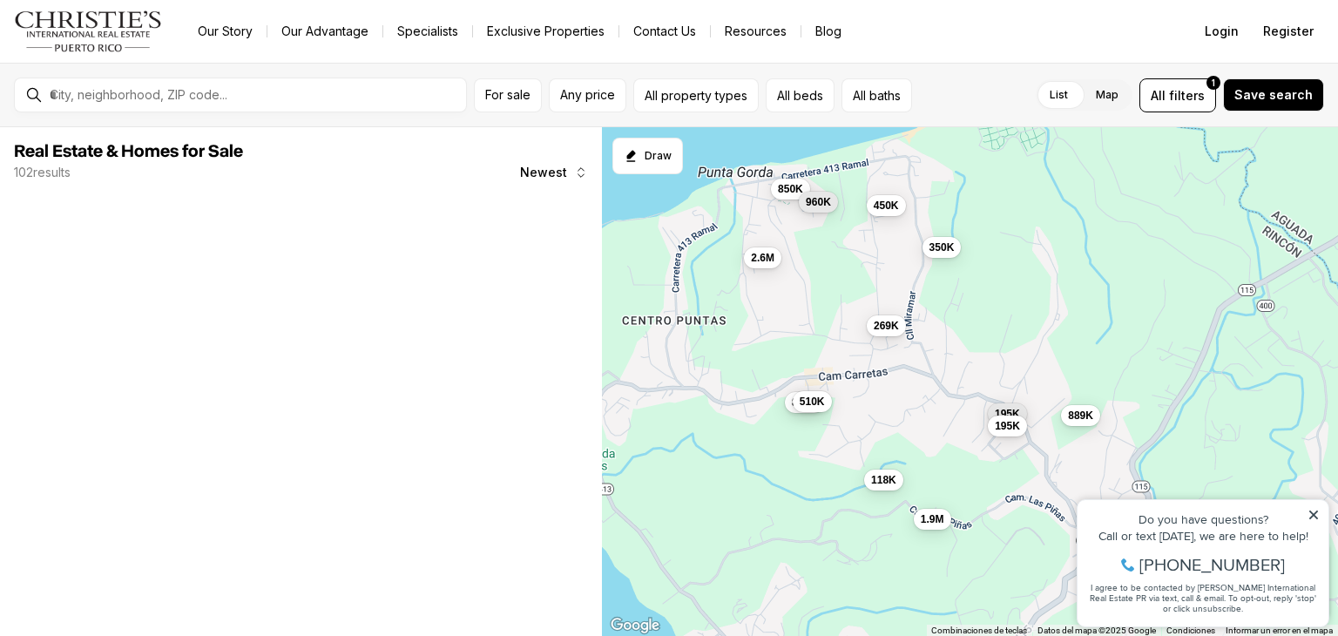
drag, startPoint x: 846, startPoint y: 390, endPoint x: 932, endPoint y: 402, distance: 87.0
click at [932, 402] on div "845K 510K 118K 269K 1.9M 350K 195K 195K 889K 2.6M 850K 960K 450K" at bounding box center [970, 382] width 736 height 510
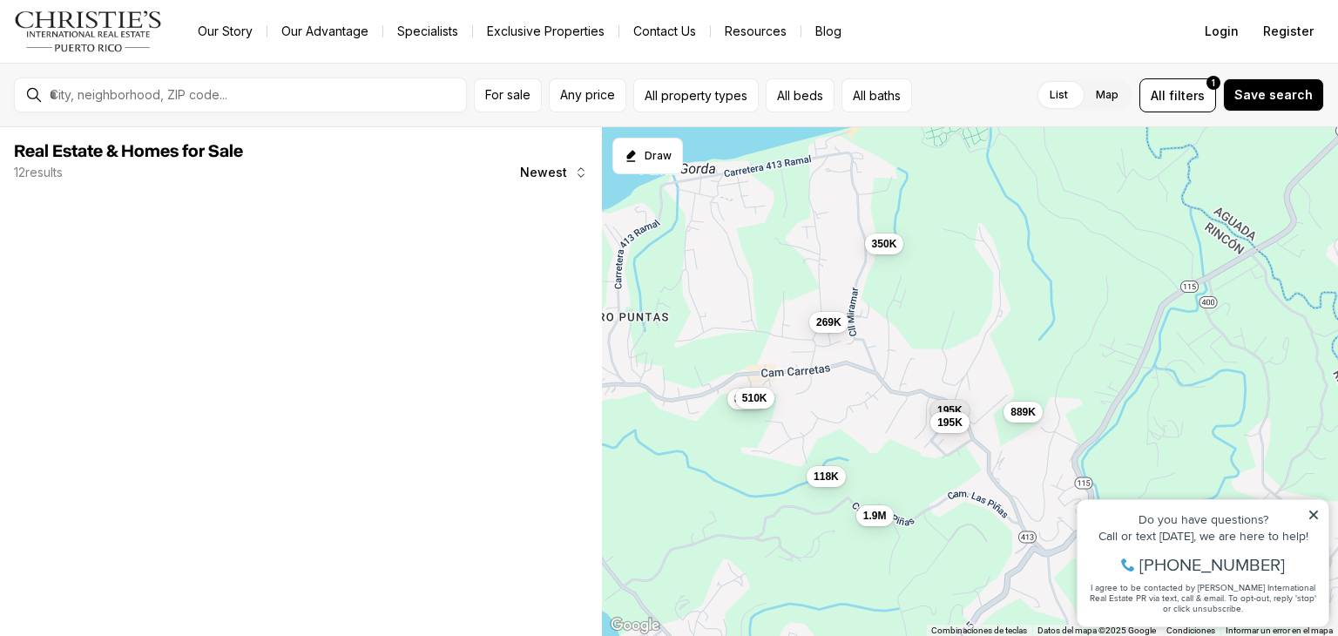
drag, startPoint x: 935, startPoint y: 409, endPoint x: 875, endPoint y: 402, distance: 60.5
click at [875, 402] on div "845K 510K 118K 269K 1.9M 350K 195K 195K 889K" at bounding box center [970, 382] width 736 height 510
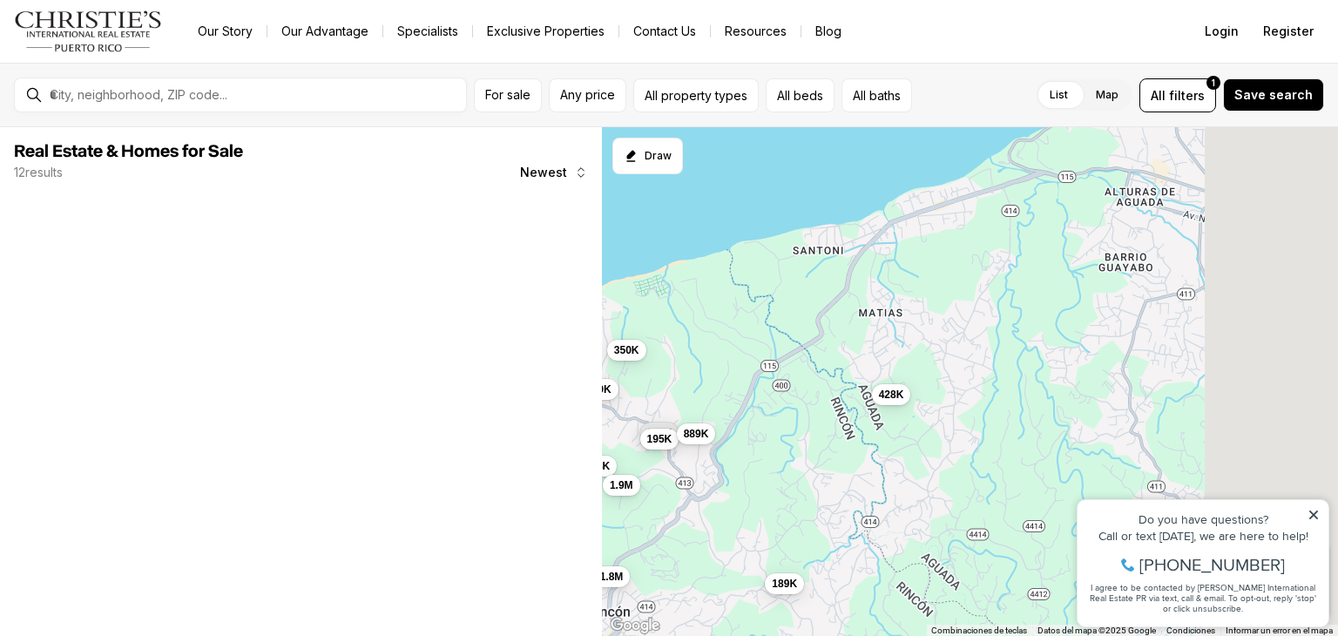
drag, startPoint x: 1040, startPoint y: 387, endPoint x: 764, endPoint y: 409, distance: 277.0
click at [764, 409] on div "845K 510K 118K 269K 1.9M 350K 195K 195K 889K 428K 1.8M 189K" at bounding box center [970, 382] width 736 height 510
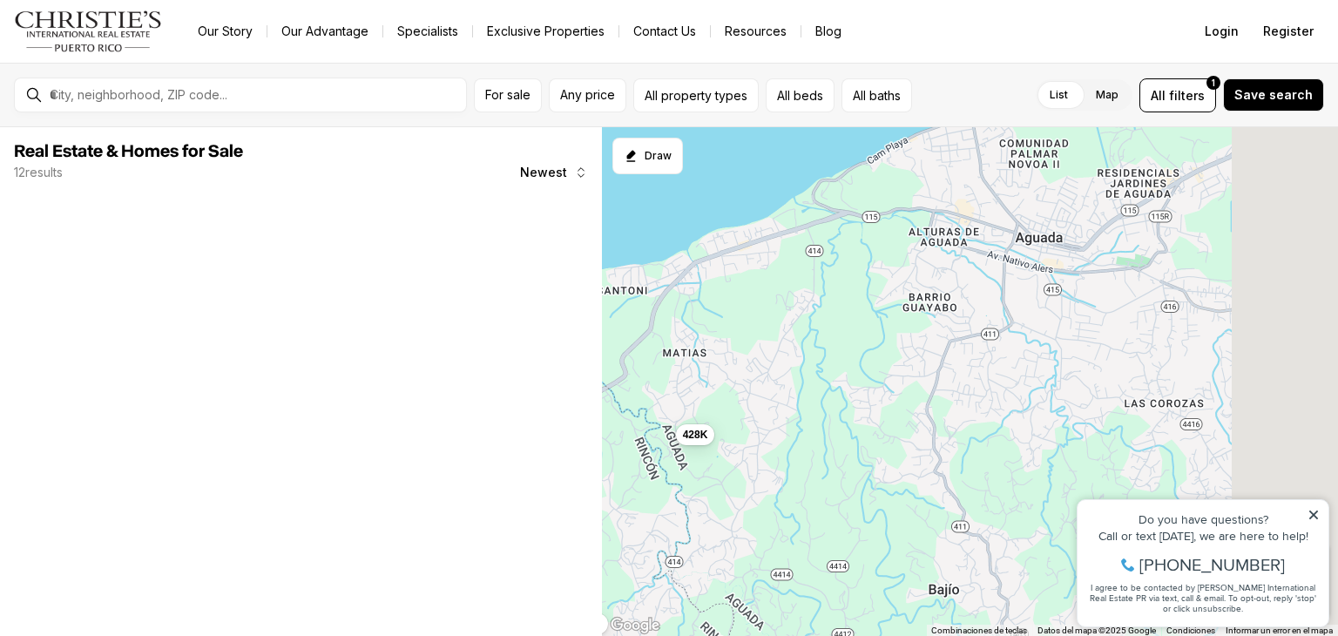
drag, startPoint x: 918, startPoint y: 402, endPoint x: 746, endPoint y: 437, distance: 176.1
click at [746, 437] on div "195K 195K 889K 428K 189K" at bounding box center [970, 382] width 736 height 510
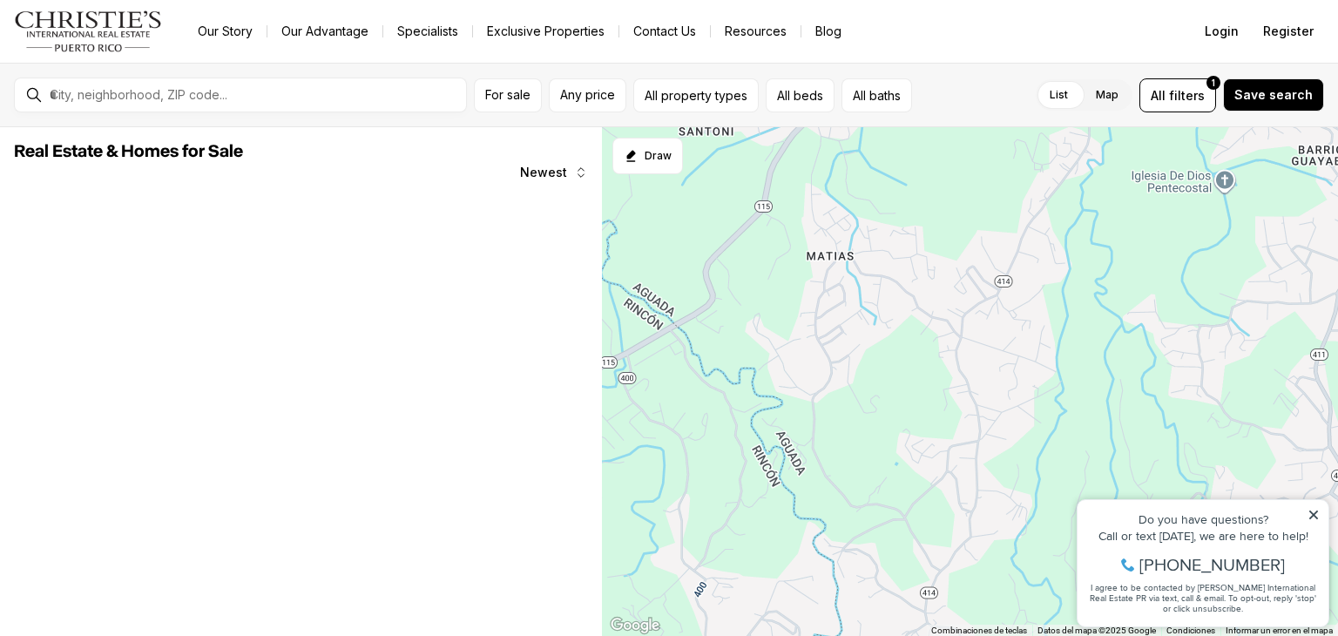
drag, startPoint x: 739, startPoint y: 429, endPoint x: 949, endPoint y: 419, distance: 210.2
click at [949, 419] on div at bounding box center [970, 382] width 736 height 510
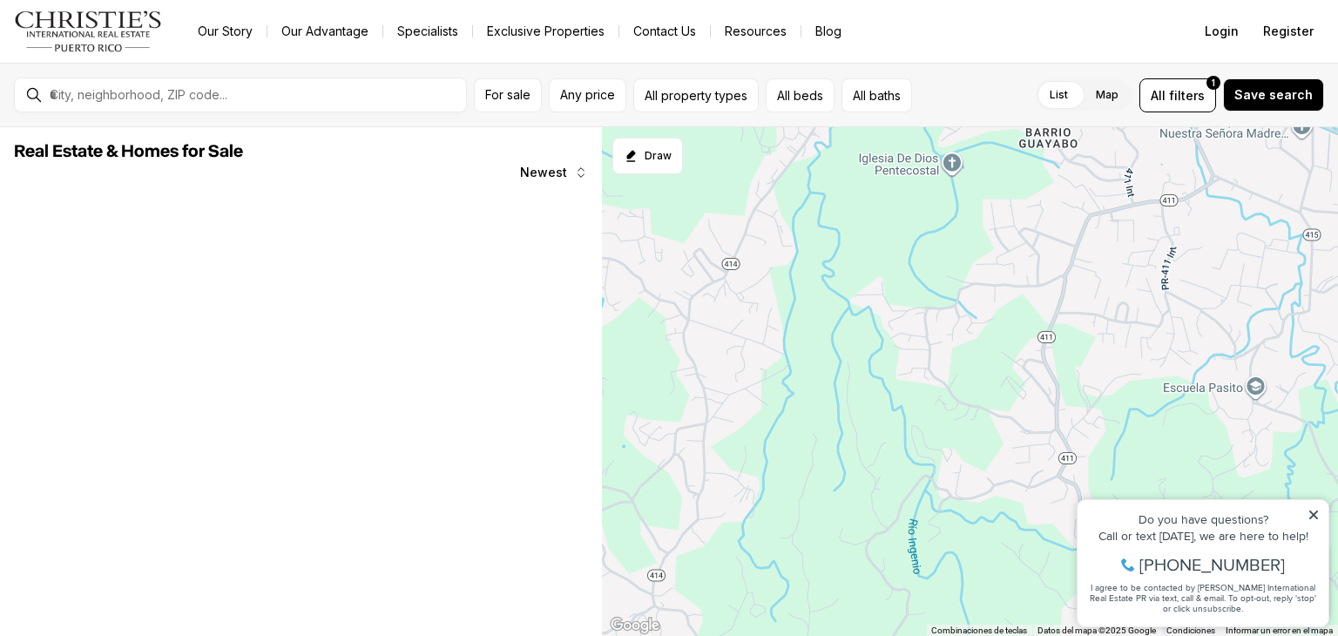
drag, startPoint x: 878, startPoint y: 415, endPoint x: 674, endPoint y: 411, distance: 203.8
click at [675, 410] on div at bounding box center [970, 382] width 736 height 510
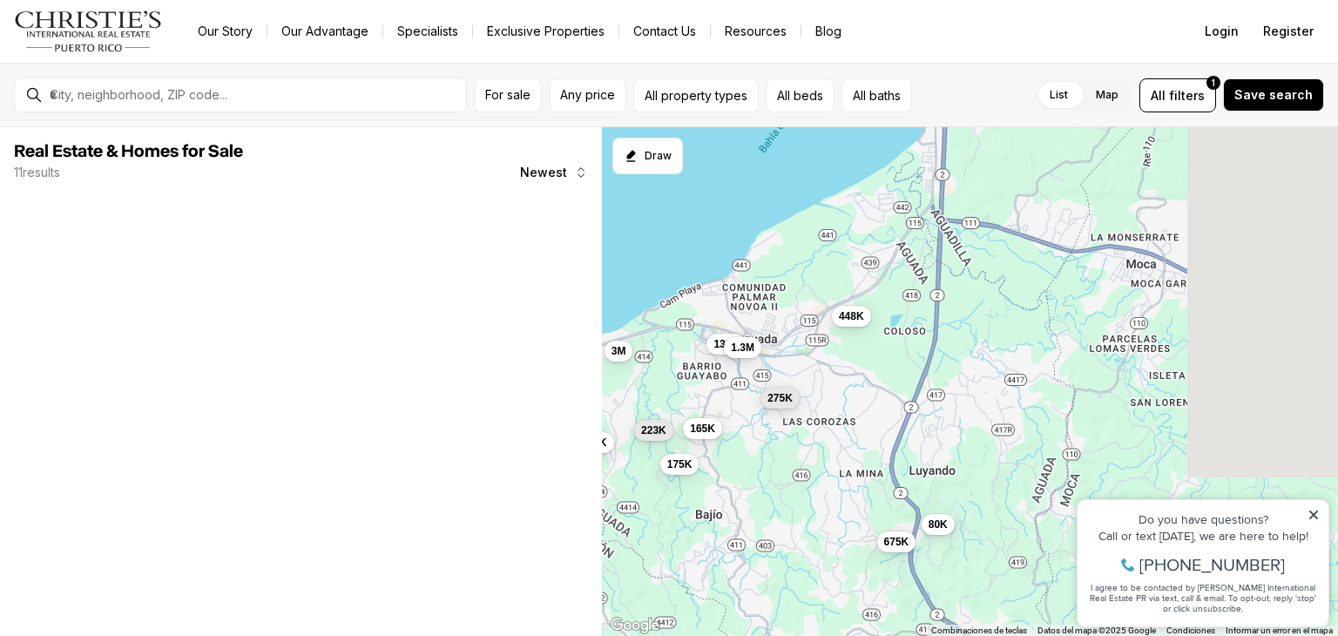
drag, startPoint x: 951, startPoint y: 427, endPoint x: 693, endPoint y: 451, distance: 259.0
click at [694, 451] on div "165K 223K 175K 275K 139K 675K 428K 3M 1.3M 448K 80K" at bounding box center [970, 382] width 736 height 510
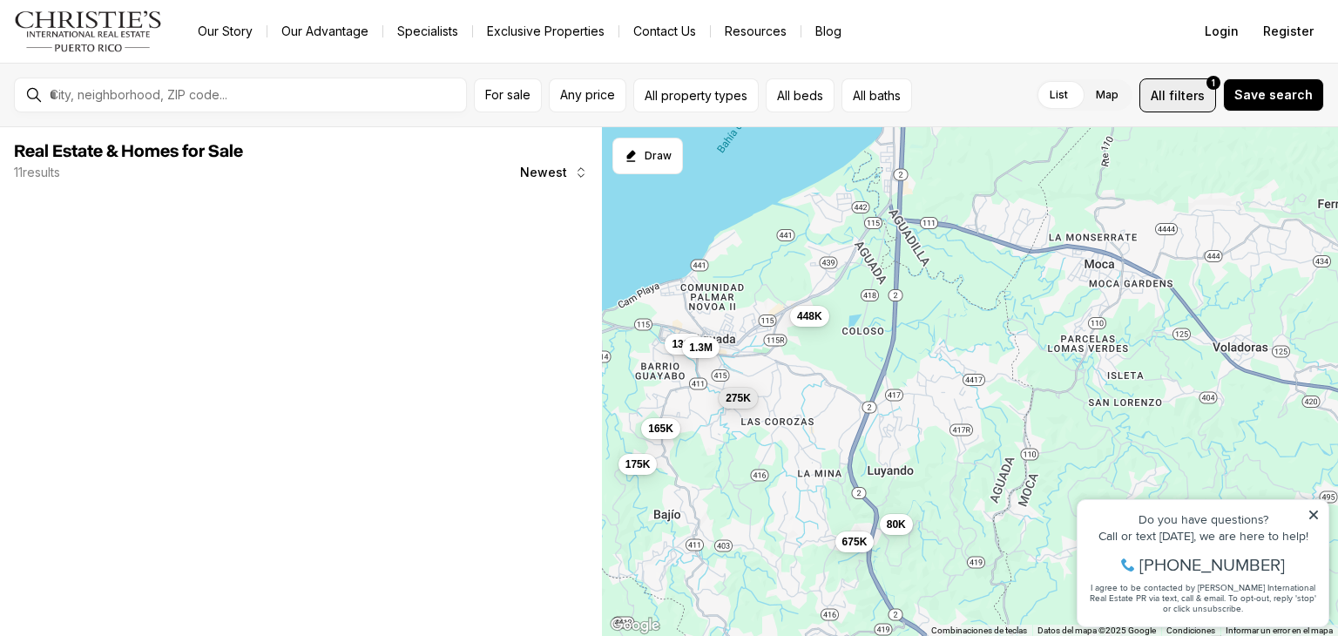
click at [1198, 91] on span "filters" at bounding box center [1187, 95] width 36 height 18
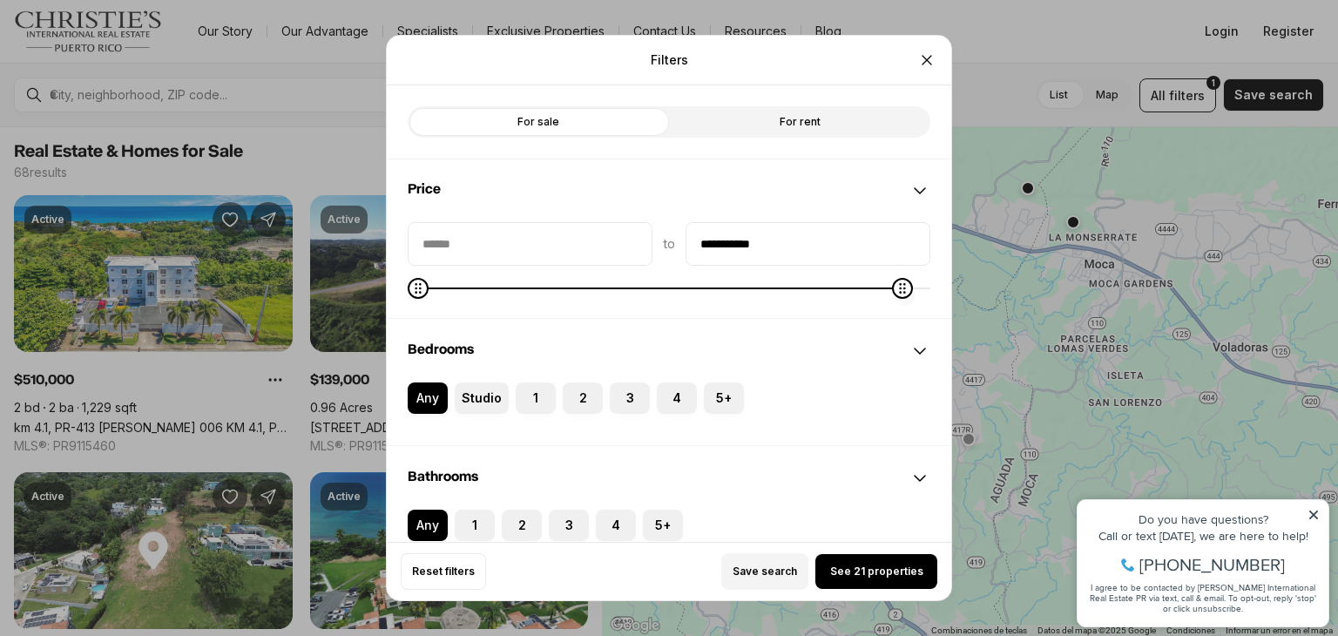
type input "**********"
click at [927, 289] on icon "Maximum" at bounding box center [920, 288] width 14 height 14
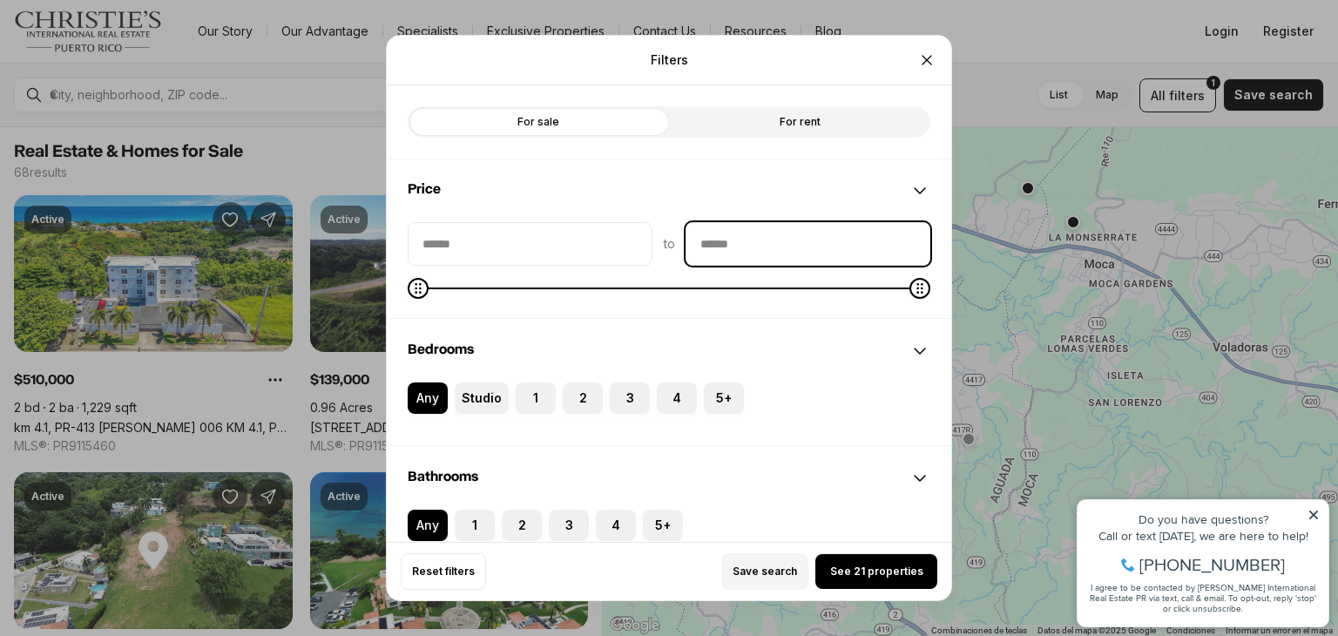
click at [759, 245] on input "priceMax" at bounding box center [807, 244] width 243 height 42
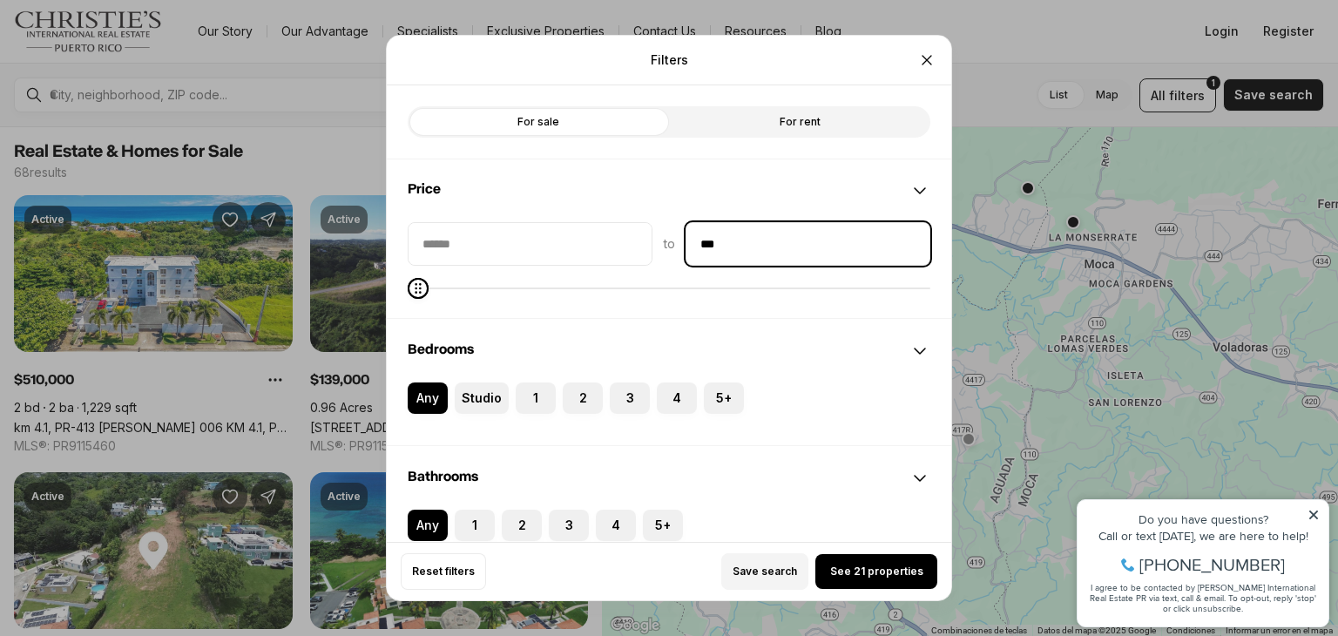
type input "**"
type input "*******"
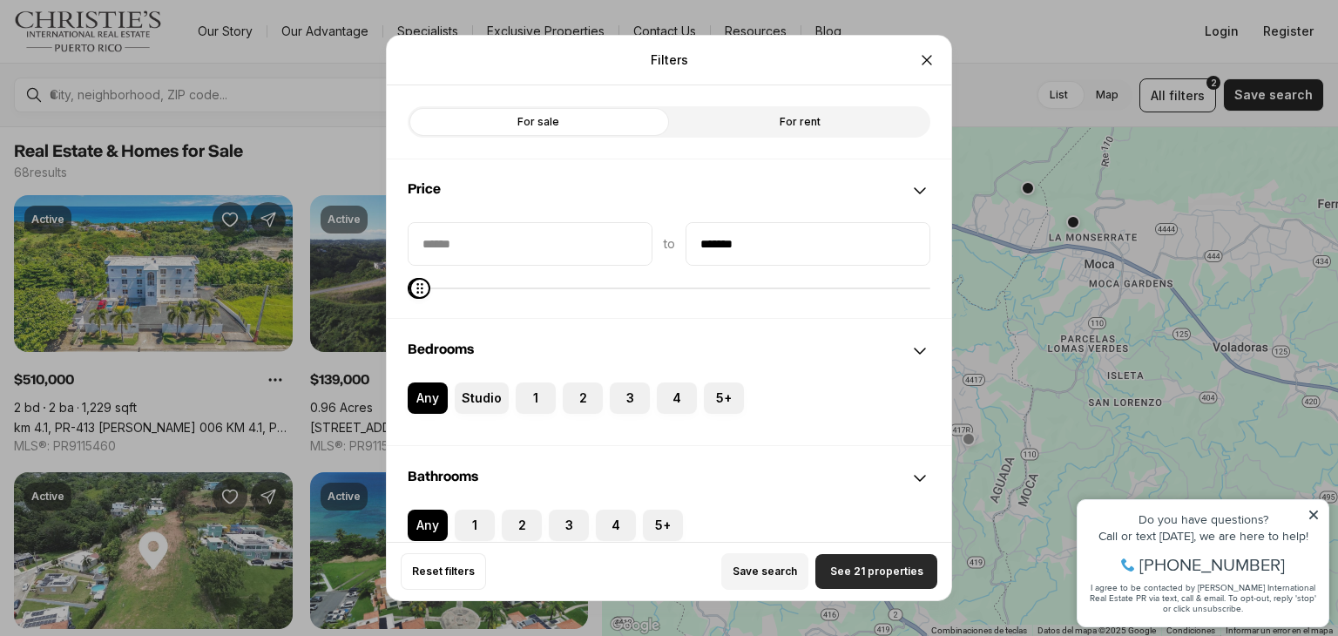
click at [851, 575] on span "See 21 properties" at bounding box center [876, 571] width 93 height 14
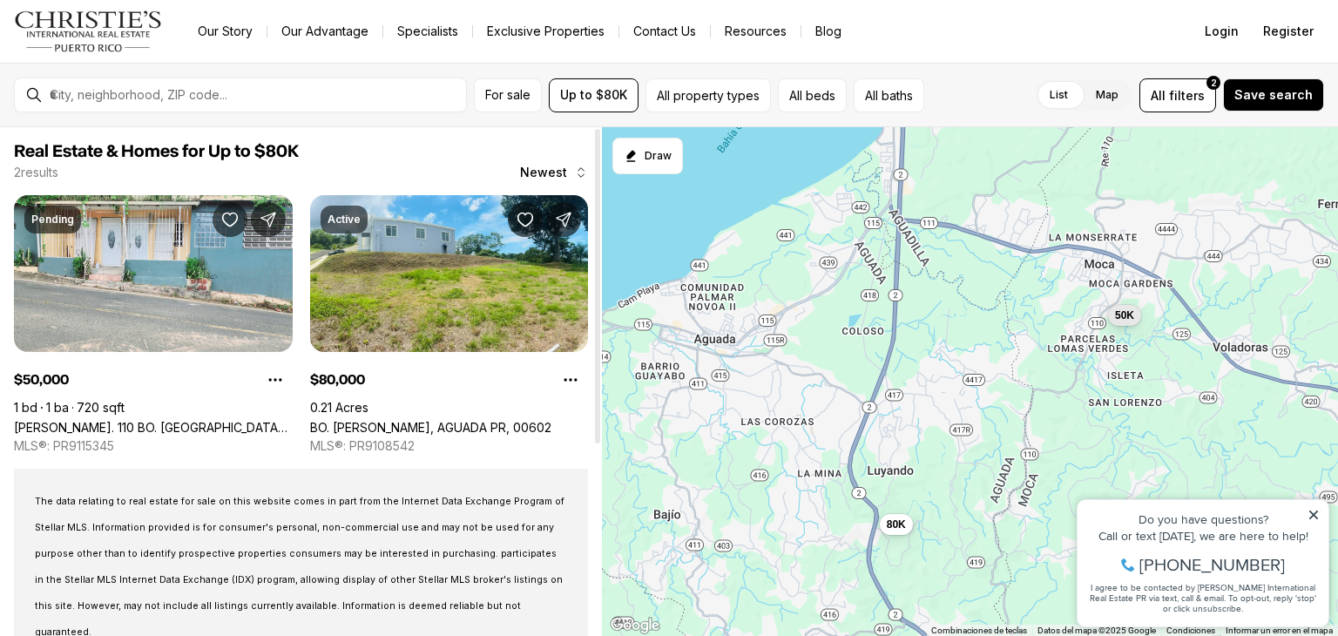
scroll to position [87, 0]
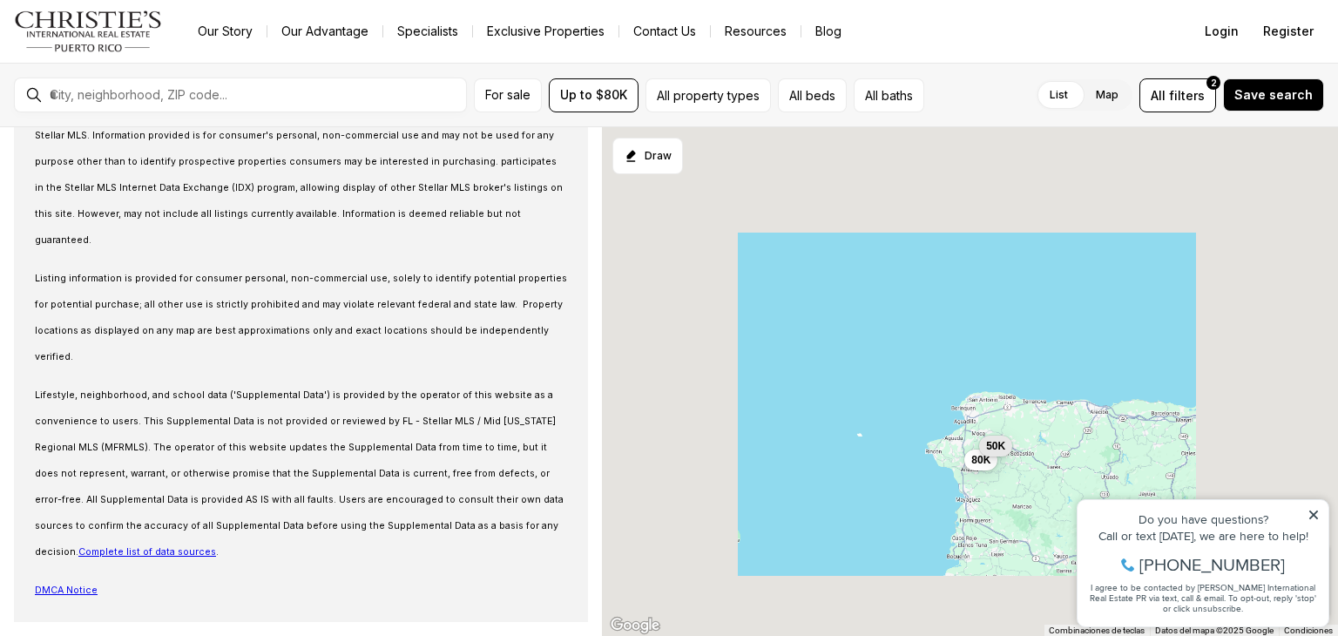
scroll to position [83, 0]
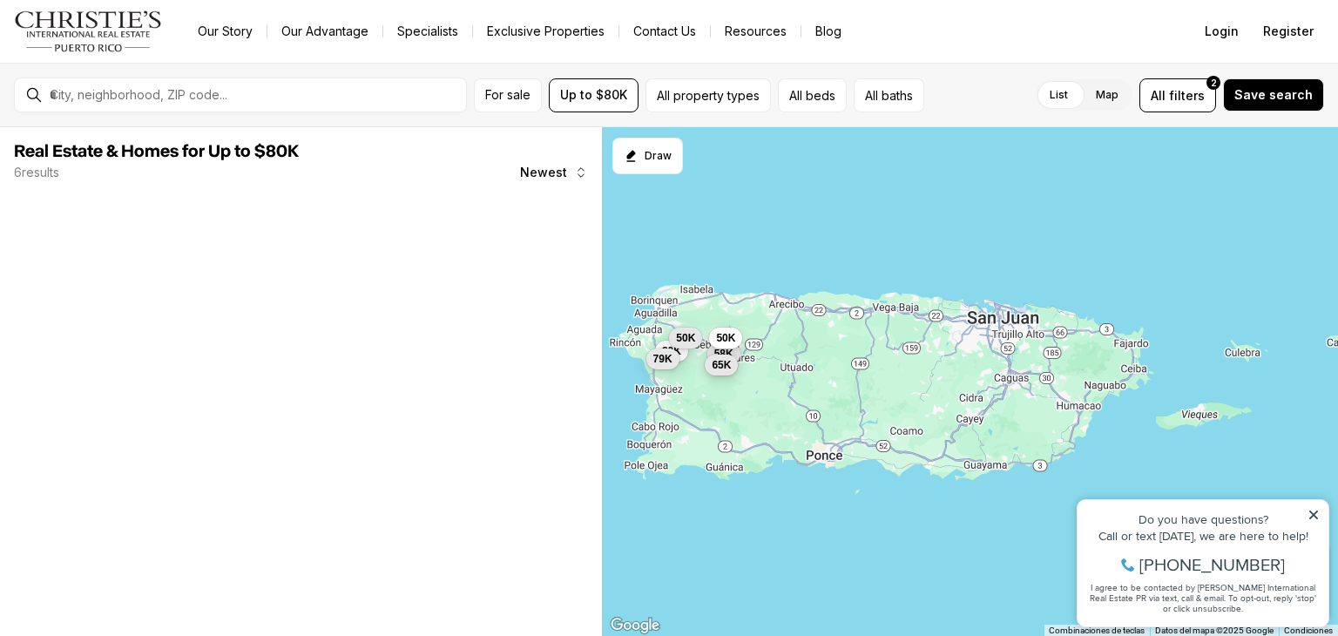
click at [707, 365] on button "65K" at bounding box center [721, 364] width 33 height 21
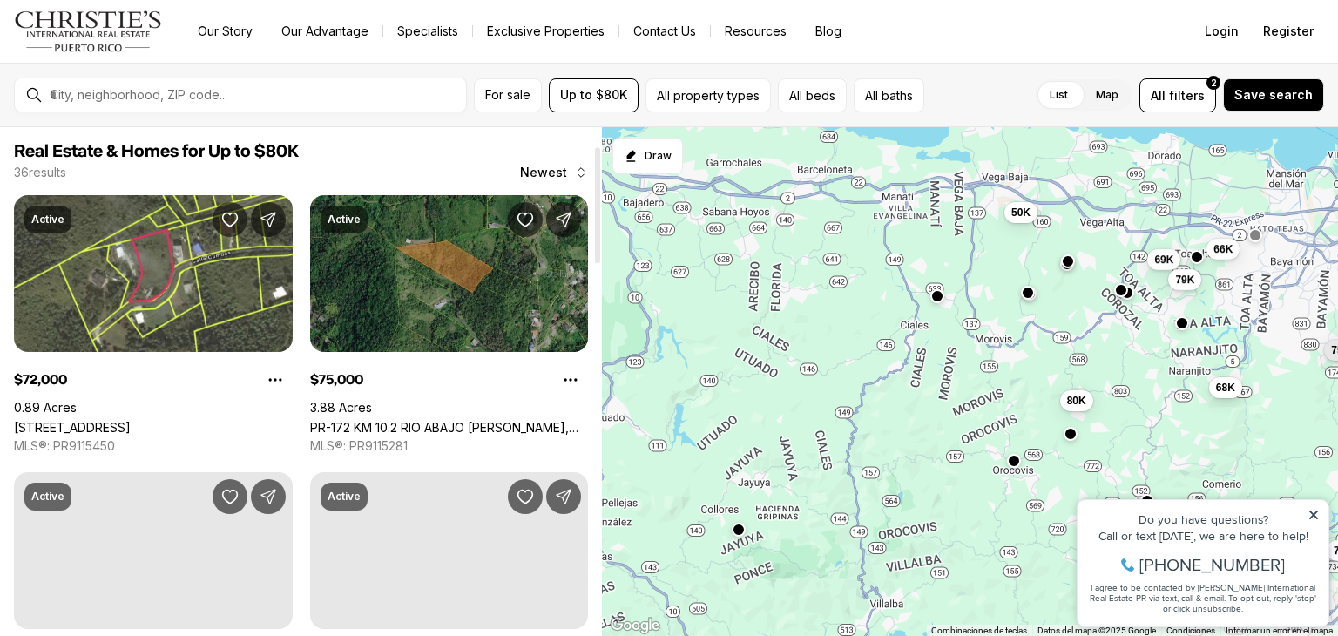
scroll to position [87, 0]
